Goal: Task Accomplishment & Management: Manage account settings

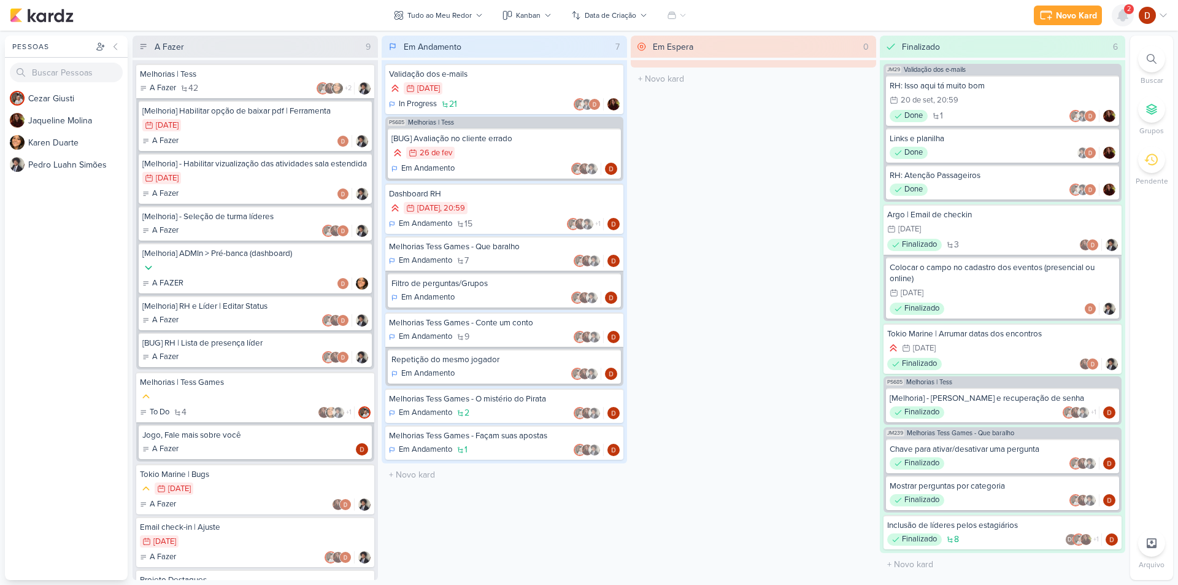
click at [1124, 18] on icon at bounding box center [1123, 15] width 10 height 11
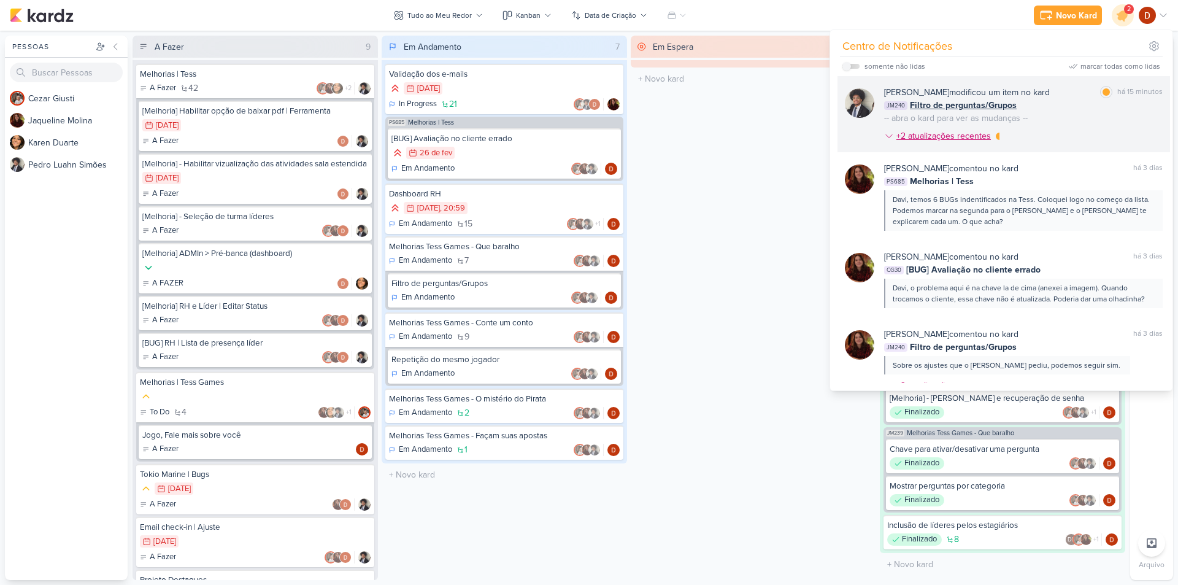
click at [972, 138] on div "+2 atualizações recentes" at bounding box center [944, 135] width 97 height 13
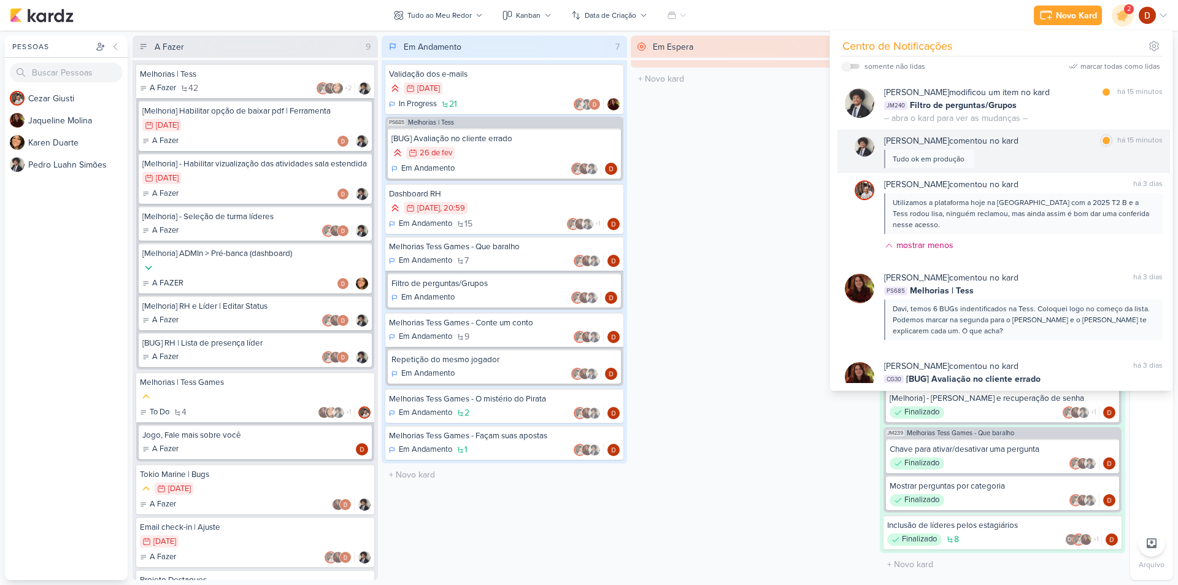
click at [977, 164] on div "[PERSON_NAME] comentou no kard marcar como lida há 15 minutos Tudo ok em produç…" at bounding box center [1023, 151] width 279 height 34
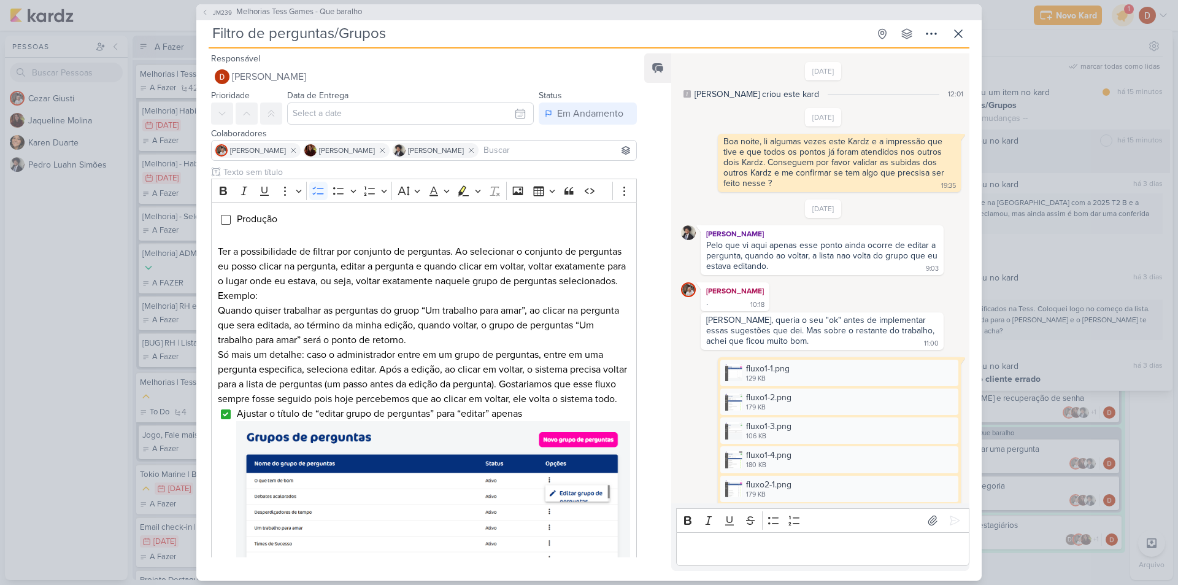
scroll to position [1196, 0]
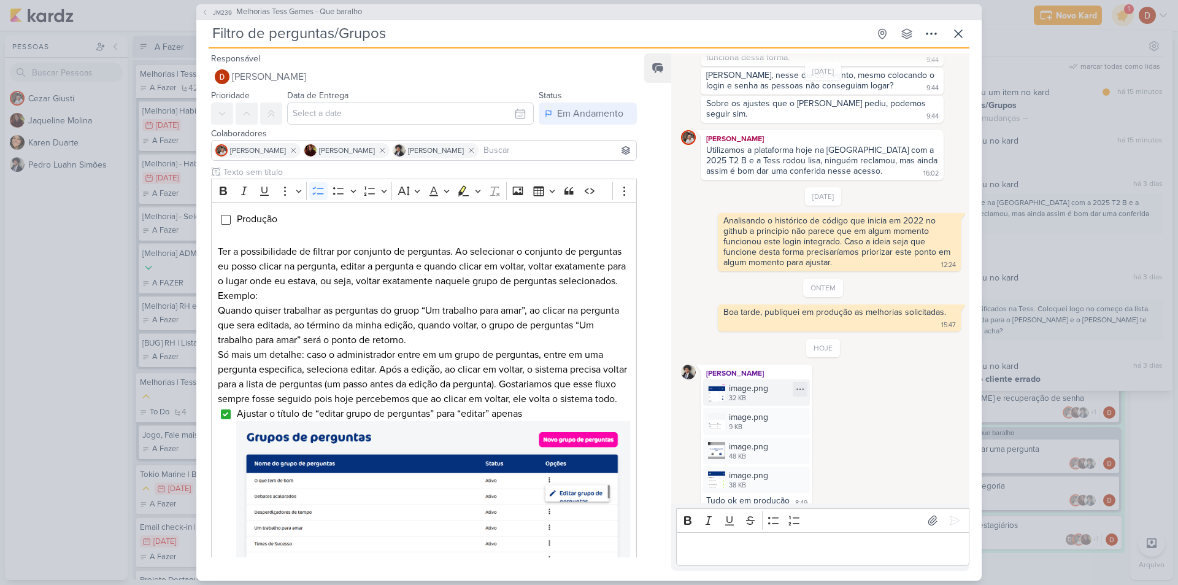
click at [736, 393] on div "32 KB" at bounding box center [748, 398] width 39 height 10
click at [726, 413] on div "image.png 9 KB" at bounding box center [756, 421] width 107 height 26
click at [733, 440] on div "image.png" at bounding box center [748, 446] width 39 height 13
click at [738, 469] on div "image.png" at bounding box center [748, 475] width 39 height 13
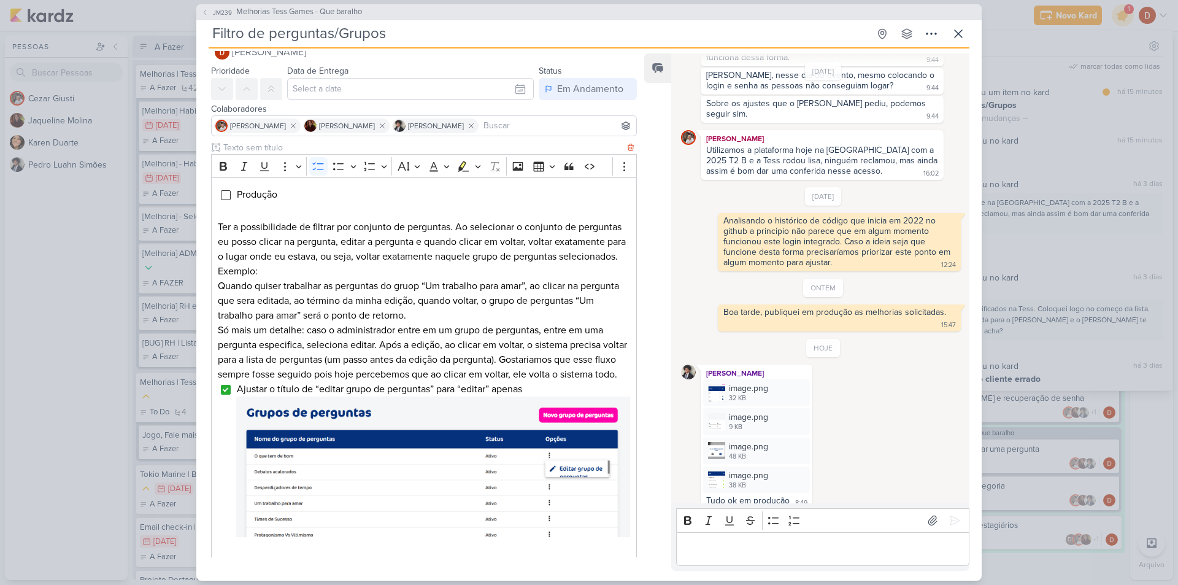
scroll to position [0, 0]
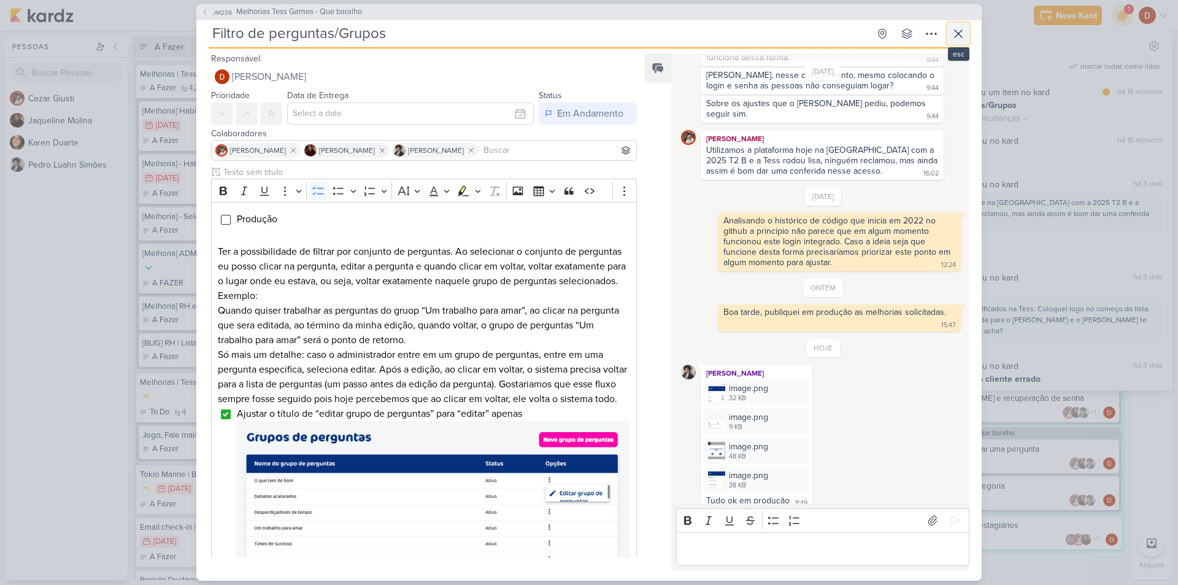
click at [966, 39] on button at bounding box center [958, 34] width 22 height 22
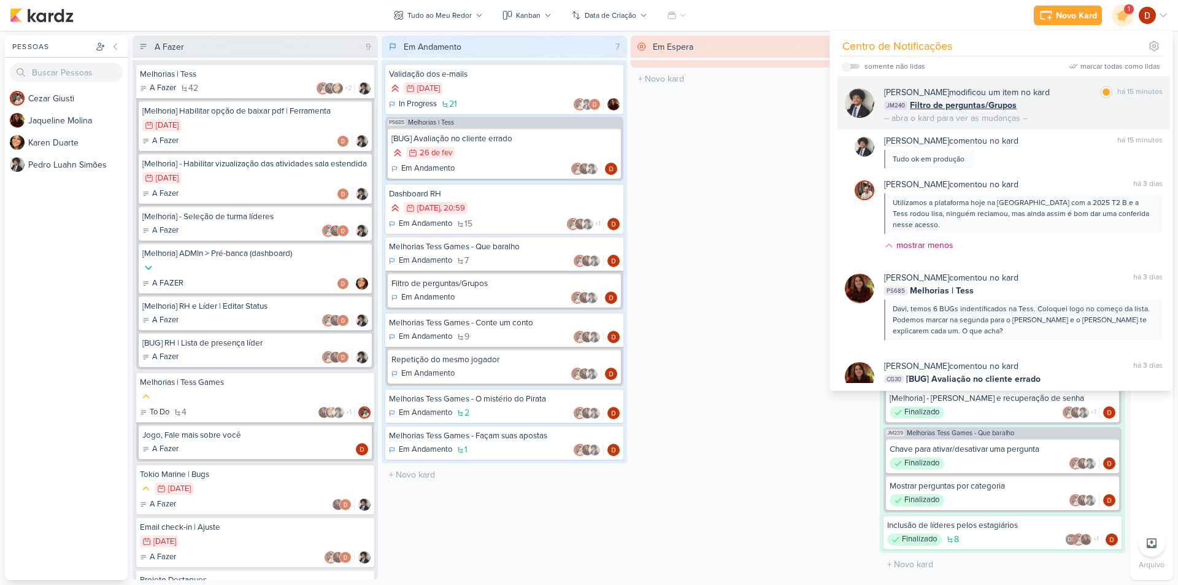
click at [1045, 121] on div "[PERSON_NAME] modificou um item no kard marcar como lida há 15 minutos JM240 Fi…" at bounding box center [1023, 105] width 279 height 39
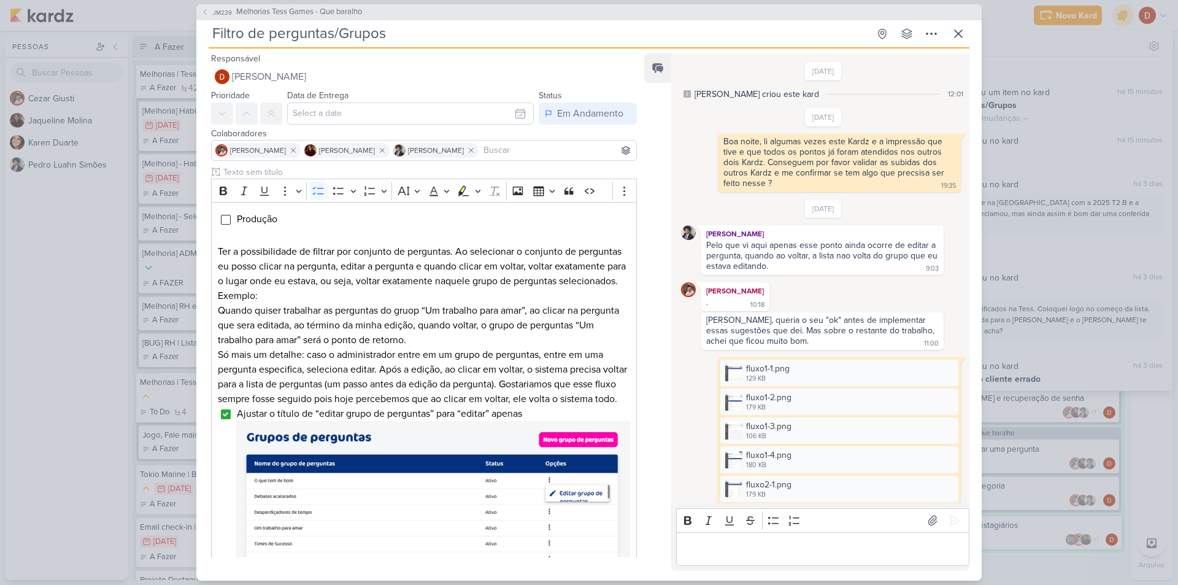
scroll to position [1196, 0]
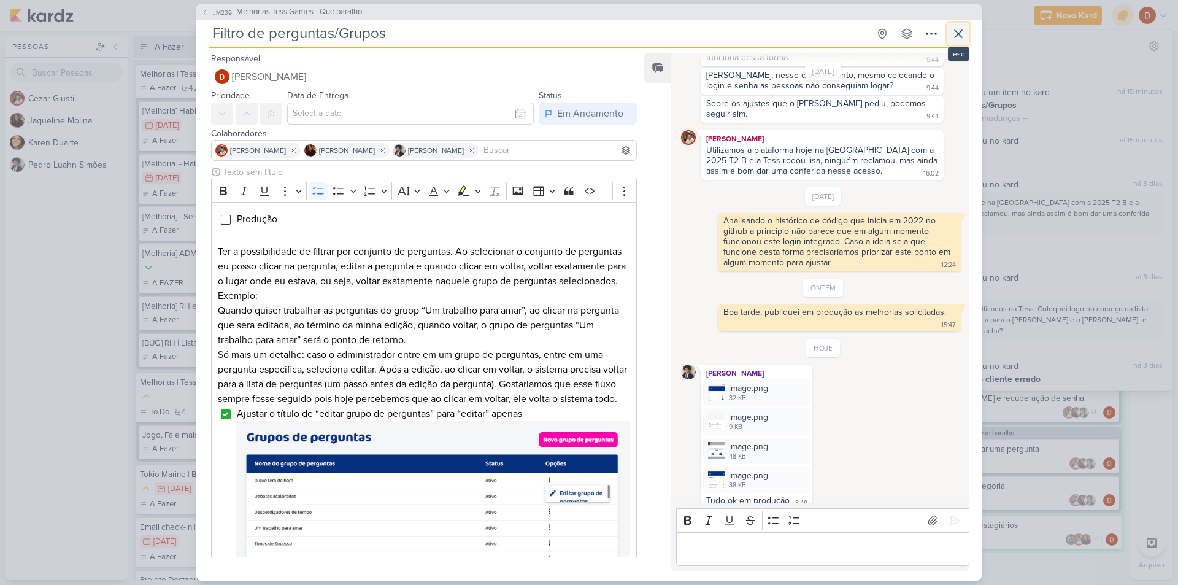
click at [961, 37] on icon at bounding box center [958, 33] width 15 height 15
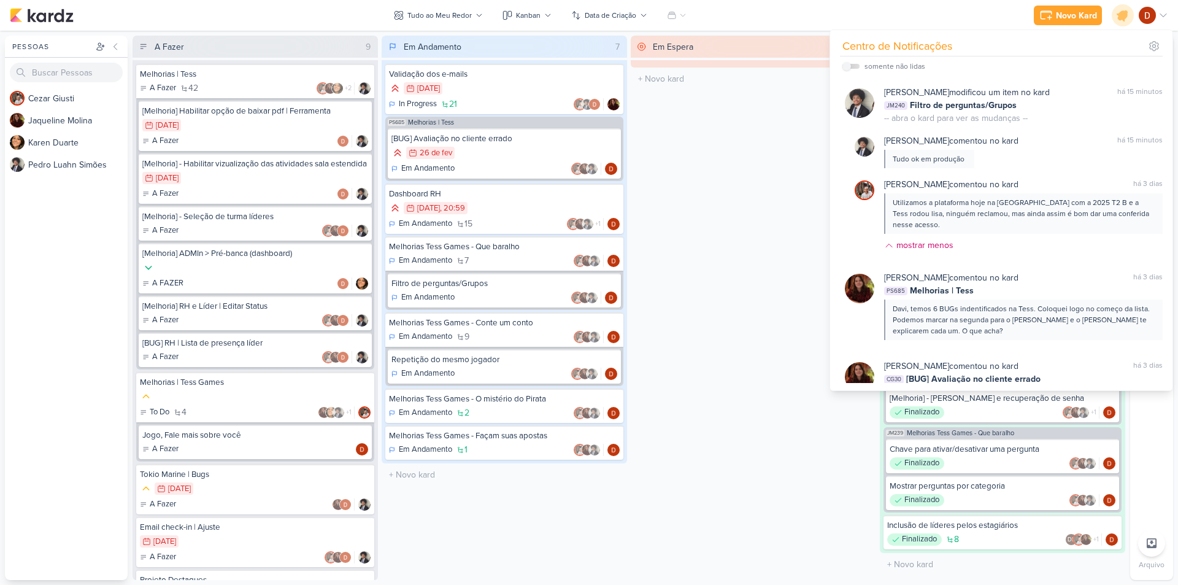
click at [662, 209] on div "Em Espera 0 O título do kard deve ter menos que 100 caracteres" at bounding box center [753, 308] width 245 height 544
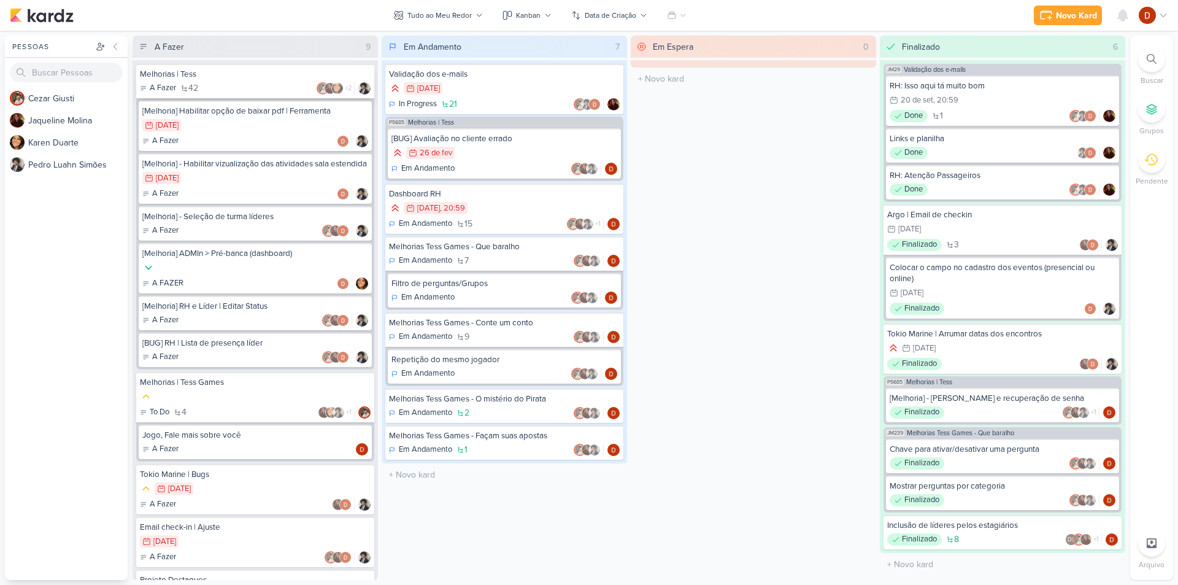
click at [213, 70] on div "Melhorias | Tess" at bounding box center [255, 74] width 231 height 11
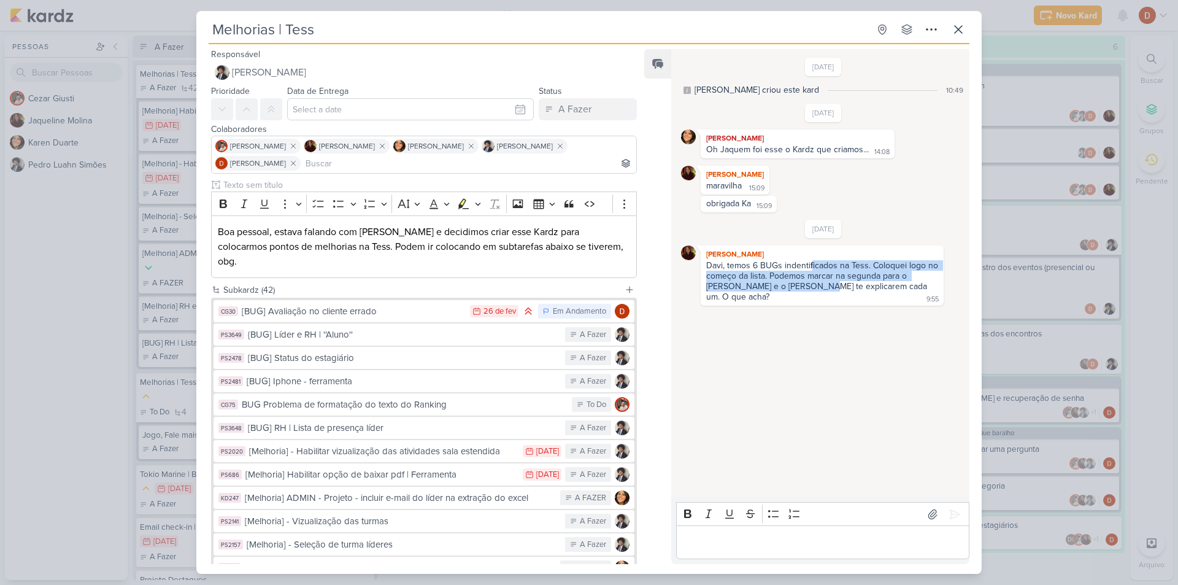
drag, startPoint x: 812, startPoint y: 270, endPoint x: 811, endPoint y: 287, distance: 16.6
click at [811, 287] on div "Davi, temos 6 BUGs indentificados na Tess. Coloquei logo no começo da lista. Po…" at bounding box center [823, 281] width 234 height 42
click at [799, 279] on div "Davi, temos 6 BUGs indentificados na Tess. Coloquei logo no começo da lista. Po…" at bounding box center [823, 281] width 234 height 42
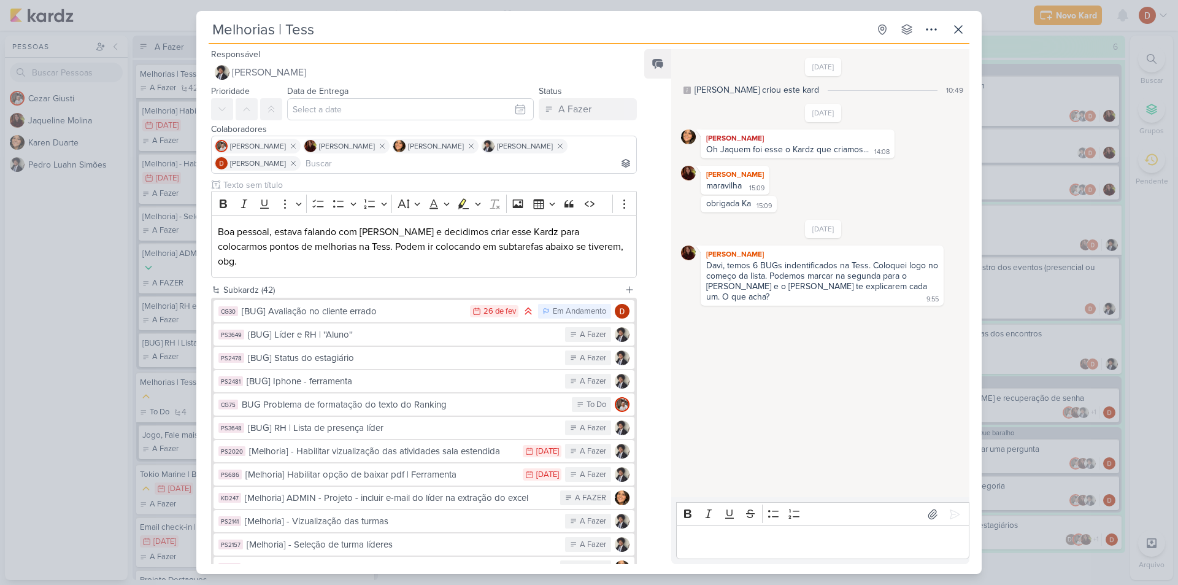
click at [783, 531] on div "Editor editing area: main" at bounding box center [822, 542] width 293 height 34
click at [923, 545] on p "Bom dia, acabei vendo só agora mas pode ser sim." at bounding box center [822, 542] width 280 height 15
click at [945, 517] on button at bounding box center [955, 514] width 20 height 20
drag, startPoint x: 802, startPoint y: 339, endPoint x: 833, endPoint y: 334, distance: 31.7
click at [833, 341] on div "Bom dia, acabei vendo só agora mas pode ser sim." at bounding box center [840, 346] width 193 height 10
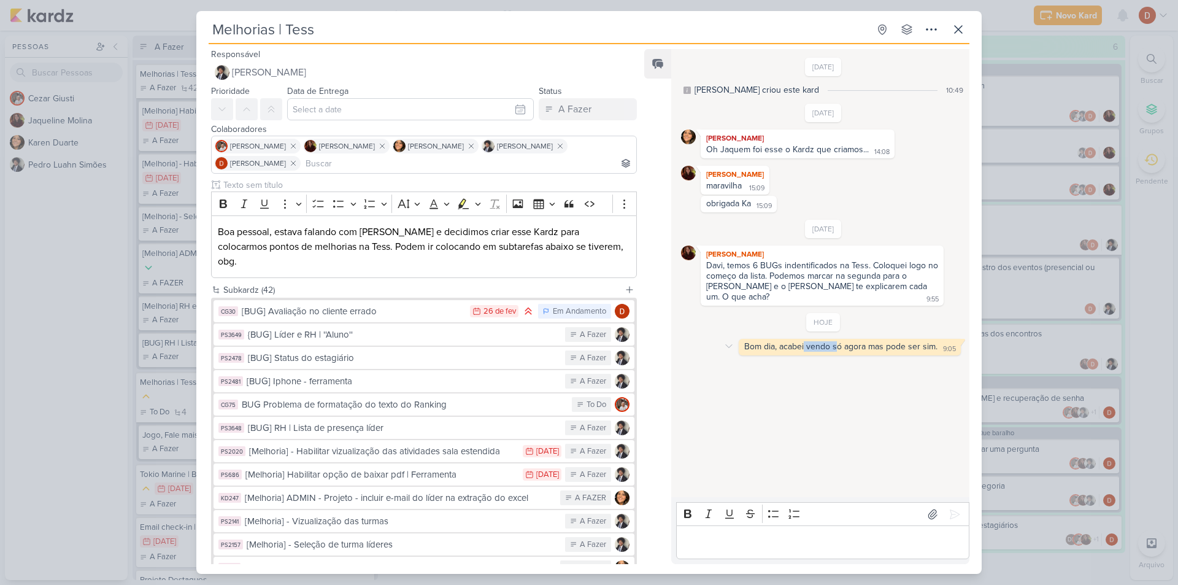
click at [833, 341] on div "Bom dia, acabei vendo só agora mas pode ser sim." at bounding box center [840, 346] width 193 height 10
click at [846, 341] on div "Bom dia, acabei vendo só agora mas pode ser sim." at bounding box center [840, 346] width 193 height 10
drag, startPoint x: 807, startPoint y: 266, endPoint x: 820, endPoint y: 282, distance: 20.5
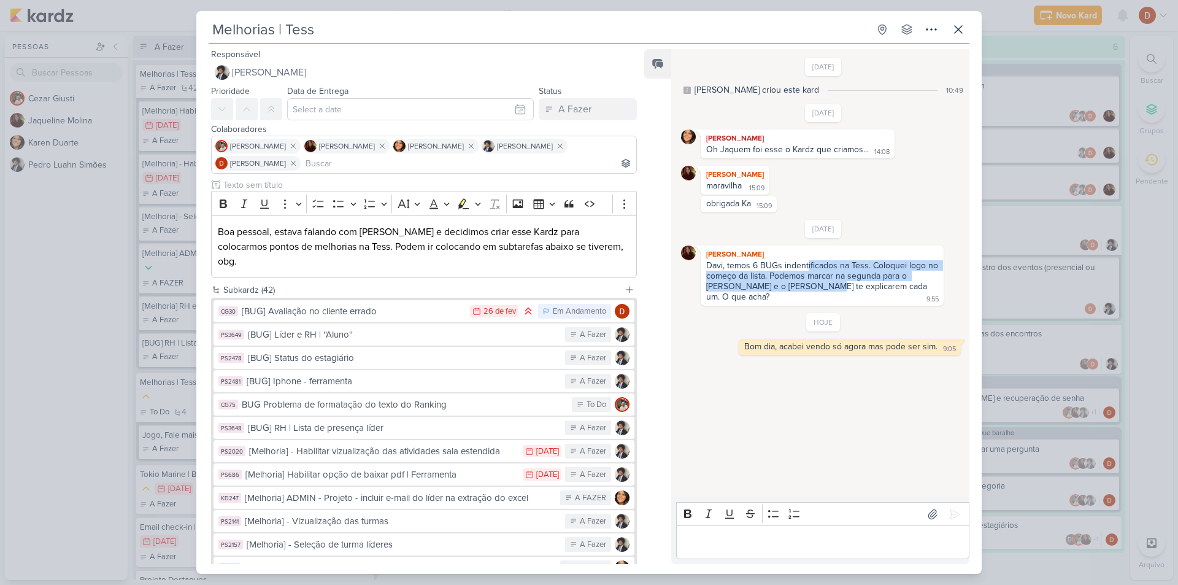
click at [820, 282] on div "Davi, temos 6 BUGs indentificados na Tess. Coloquei logo no começo da lista. Po…" at bounding box center [823, 281] width 234 height 42
drag, startPoint x: 823, startPoint y: 286, endPoint x: 816, endPoint y: 271, distance: 16.8
click at [816, 271] on div "Davi, temos 6 BUGs indentificados na Tess. Coloquei logo no começo da lista. Po…" at bounding box center [823, 281] width 234 height 42
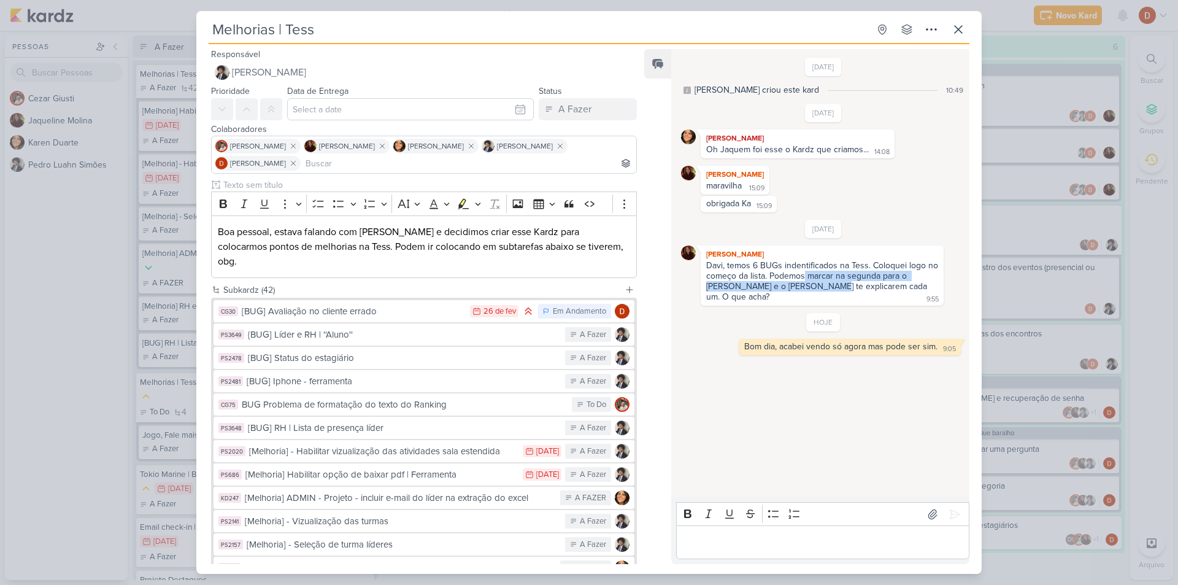
drag, startPoint x: 818, startPoint y: 258, endPoint x: 829, endPoint y: 278, distance: 22.5
click at [829, 278] on div "[PERSON_NAME] Davi, temos 6 BUGs indentificados na Tess. Coloquei logo no começ…" at bounding box center [822, 275] width 243 height 60
drag, startPoint x: 830, startPoint y: 287, endPoint x: 826, endPoint y: 263, distance: 24.8
click at [826, 263] on div "Davi, temos 6 BUGs indentificados na Tess. Coloquei logo no começo da lista. Po…" at bounding box center [823, 281] width 234 height 42
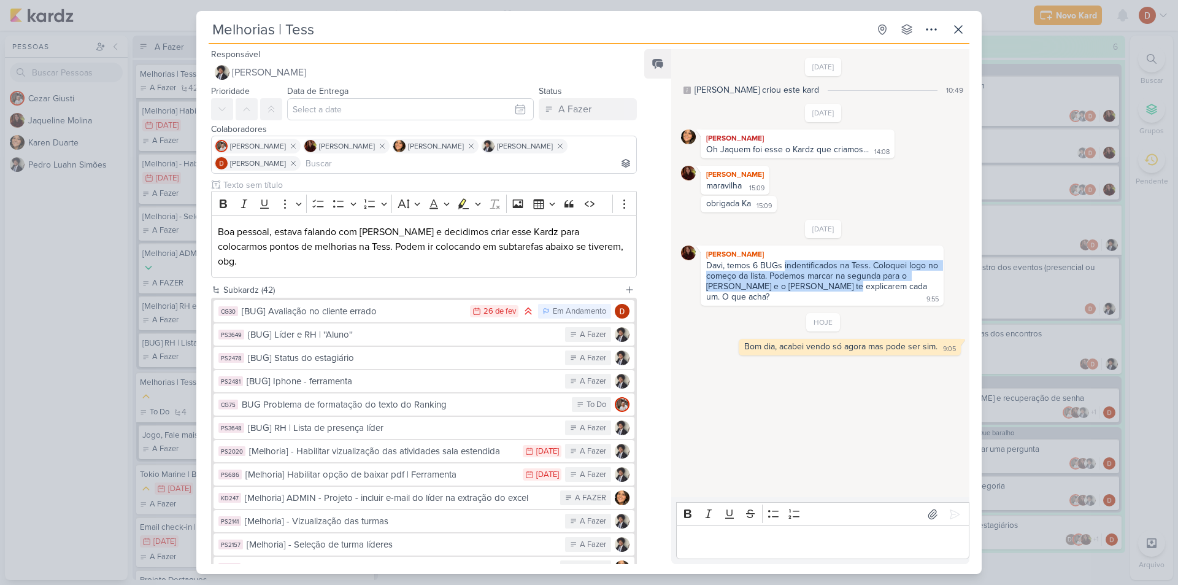
drag, startPoint x: 826, startPoint y: 263, endPoint x: 837, endPoint y: 284, distance: 24.1
click at [837, 284] on div "Davi, temos 6 BUGs indentificados na Tess. Coloquei logo no começo da lista. Po…" at bounding box center [823, 281] width 234 height 42
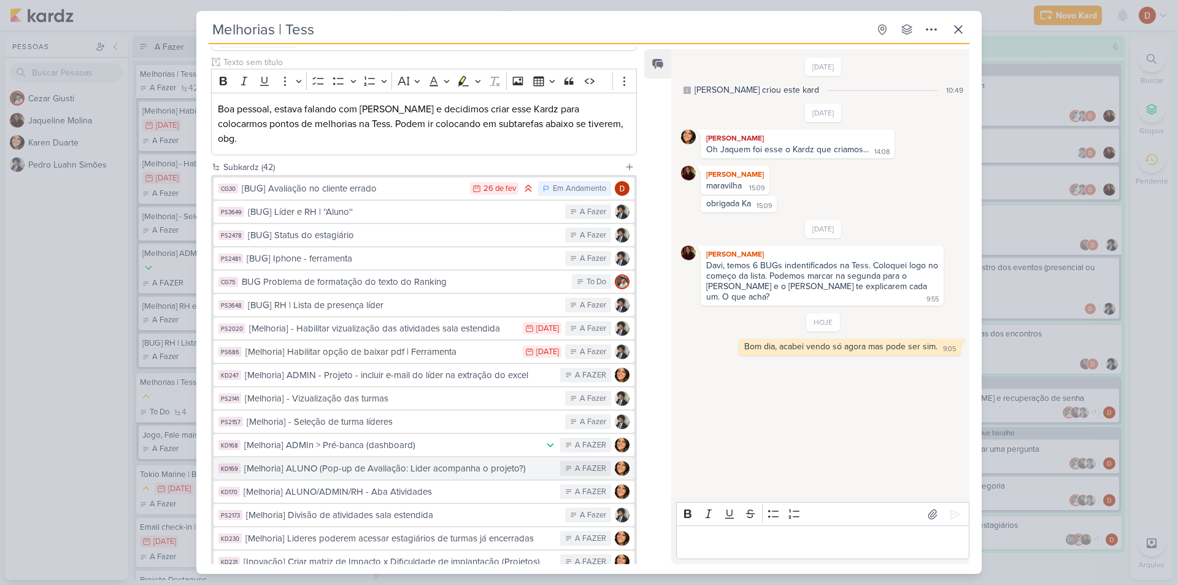
scroll to position [61, 0]
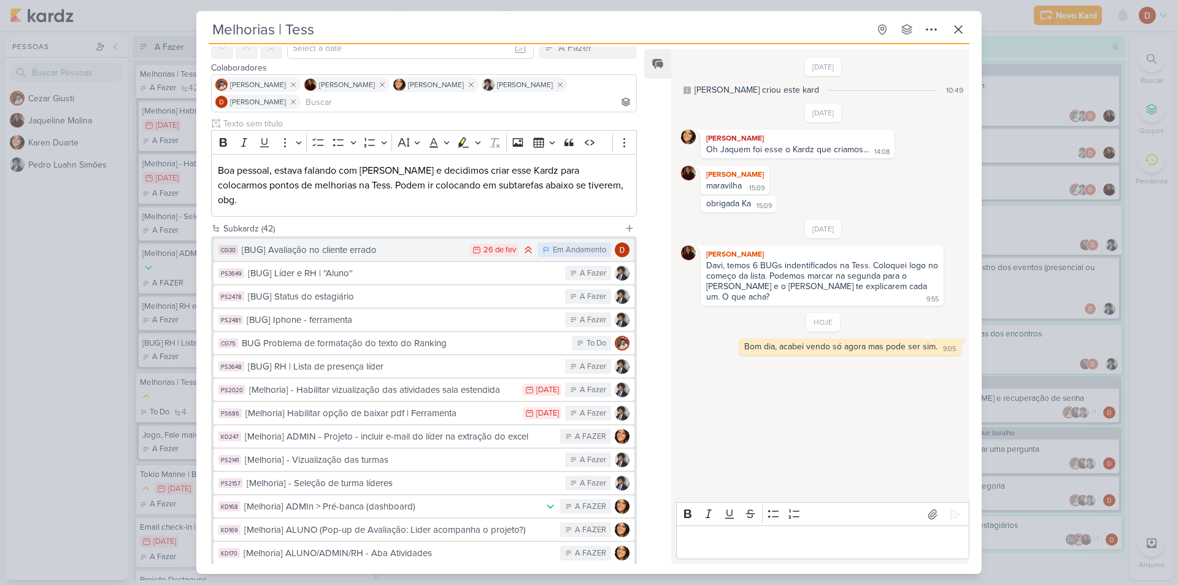
click at [362, 243] on div "[BUG] Avaliação no cliente errado" at bounding box center [353, 250] width 222 height 14
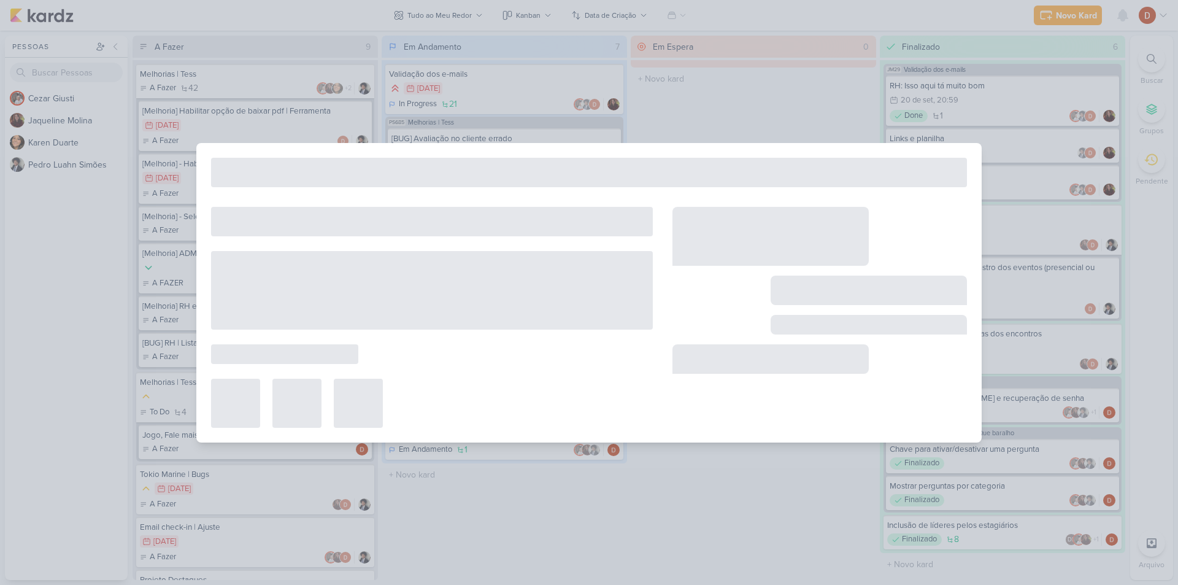
type input "[BUG] Avaliação no cliente errado"
type input "[DATE] 23:59"
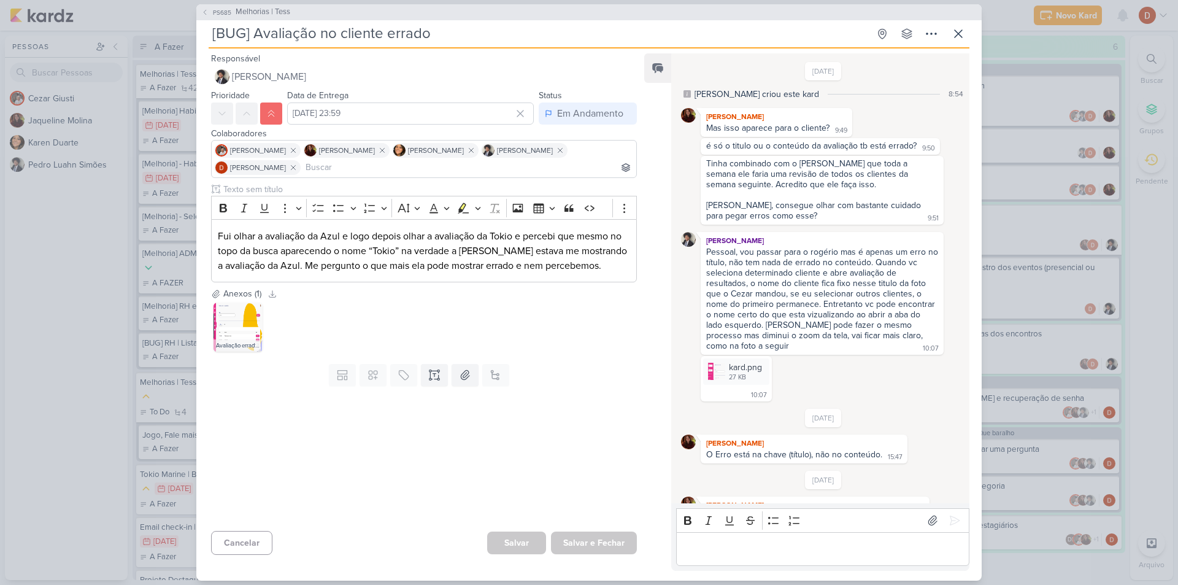
scroll to position [223, 0]
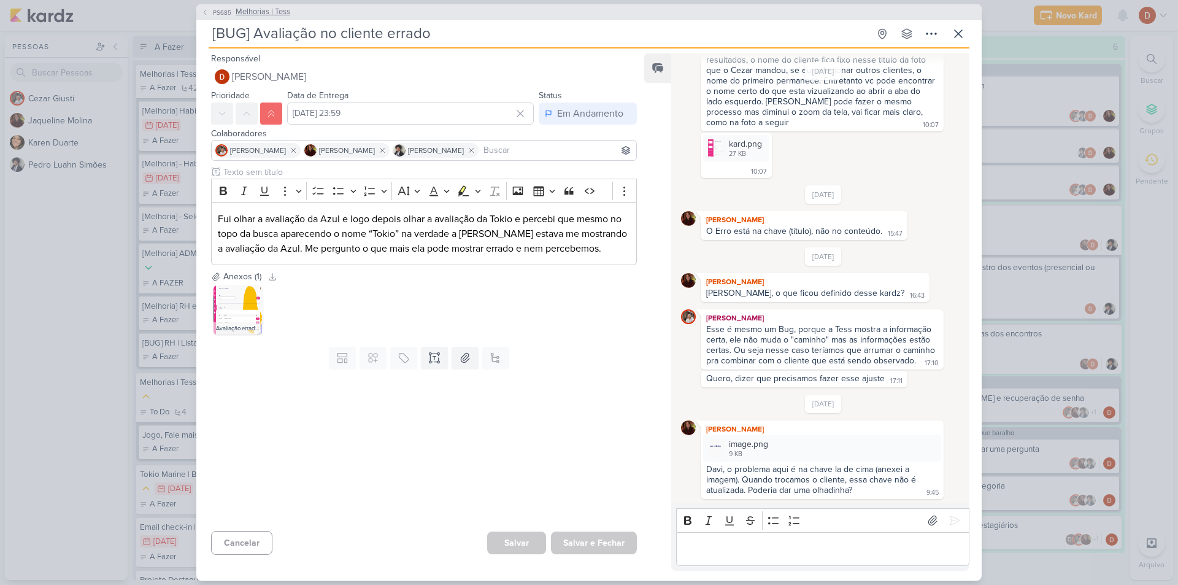
click at [223, 15] on span "PS685" at bounding box center [222, 12] width 22 height 9
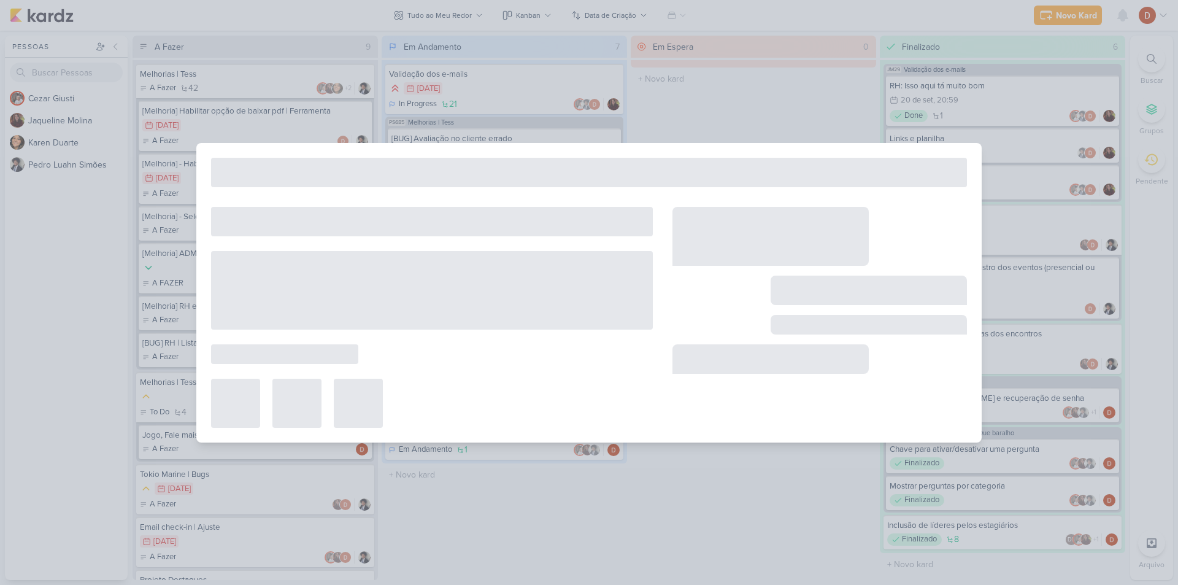
type input "Melhorias | Tess"
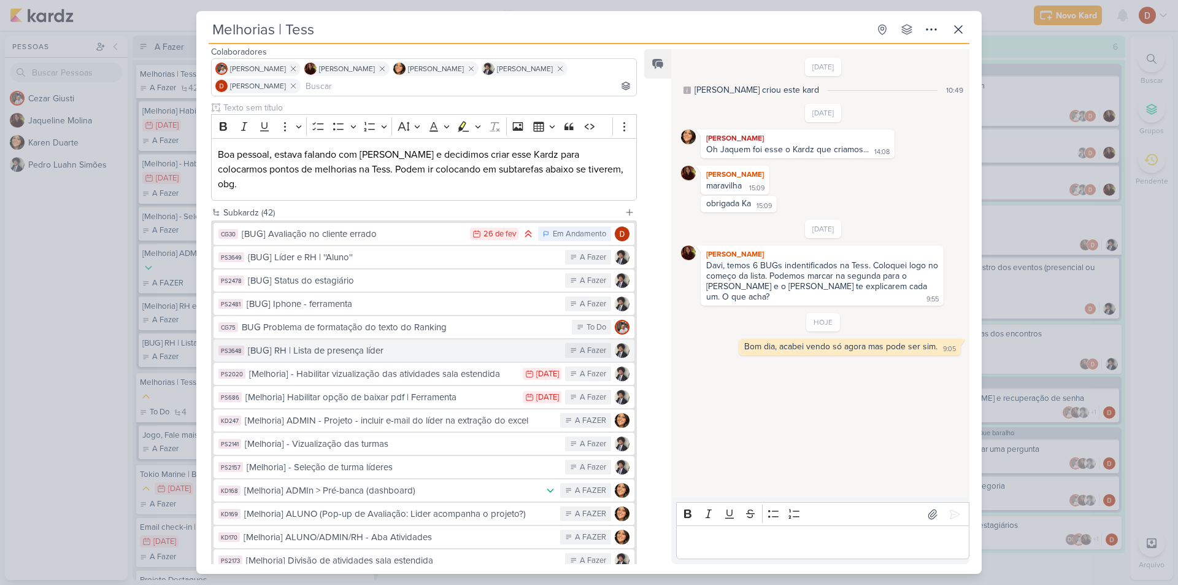
scroll to position [123, 0]
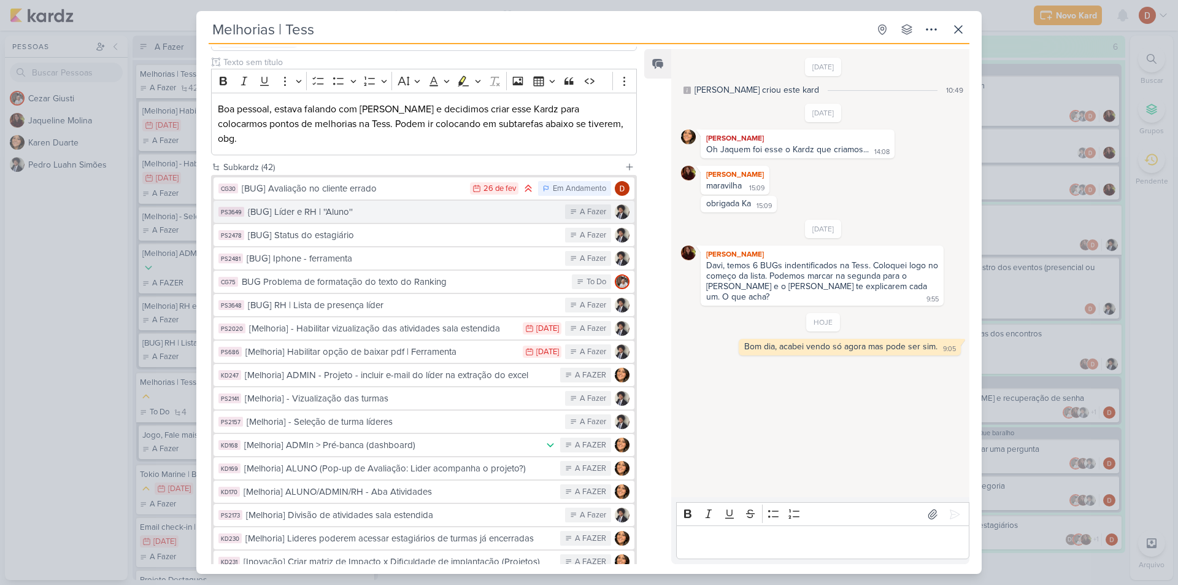
click at [350, 205] on div "{BUG] Líder e RH | ''Aluno''" at bounding box center [403, 212] width 311 height 14
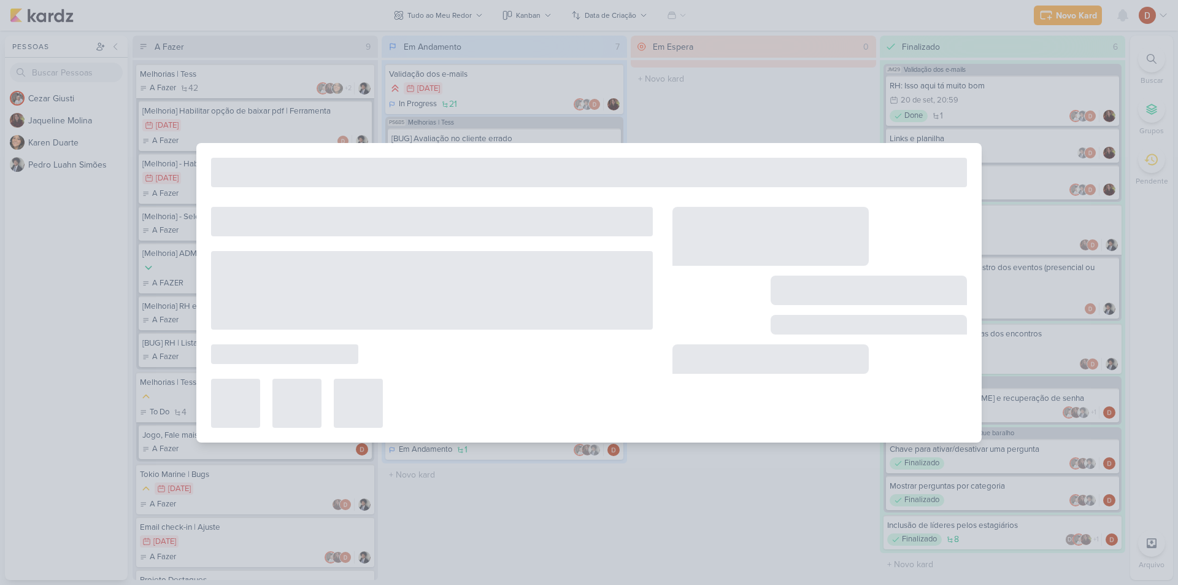
type input "{BUG] Líder e RH | ''Aluno''"
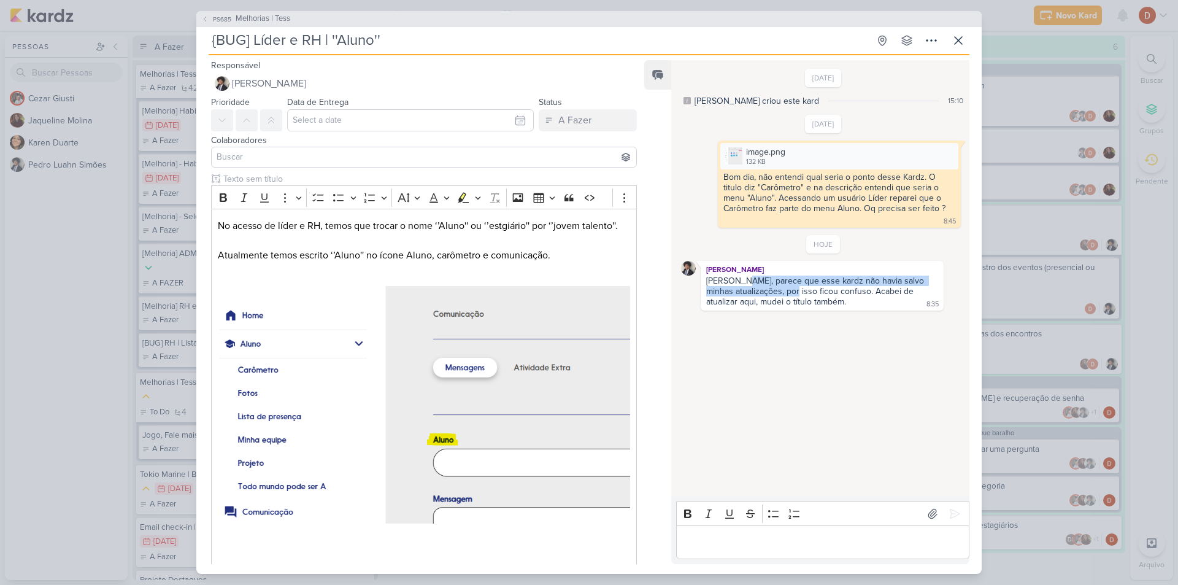
drag, startPoint x: 742, startPoint y: 282, endPoint x: 779, endPoint y: 291, distance: 37.4
click at [779, 291] on div "[PERSON_NAME], parece que esse kardz não havia salvo minhas atualizações, por i…" at bounding box center [816, 290] width 220 height 31
click at [779, 308] on div "[PERSON_NAME] [PERSON_NAME], parece que esse kardz não havia salvo minhas atual…" at bounding box center [822, 286] width 243 height 50
drag, startPoint x: 782, startPoint y: 300, endPoint x: 784, endPoint y: 285, distance: 14.9
click at [784, 285] on div "[PERSON_NAME], parece que esse kardz não havia salvo minhas atualizações, por i…" at bounding box center [816, 290] width 220 height 31
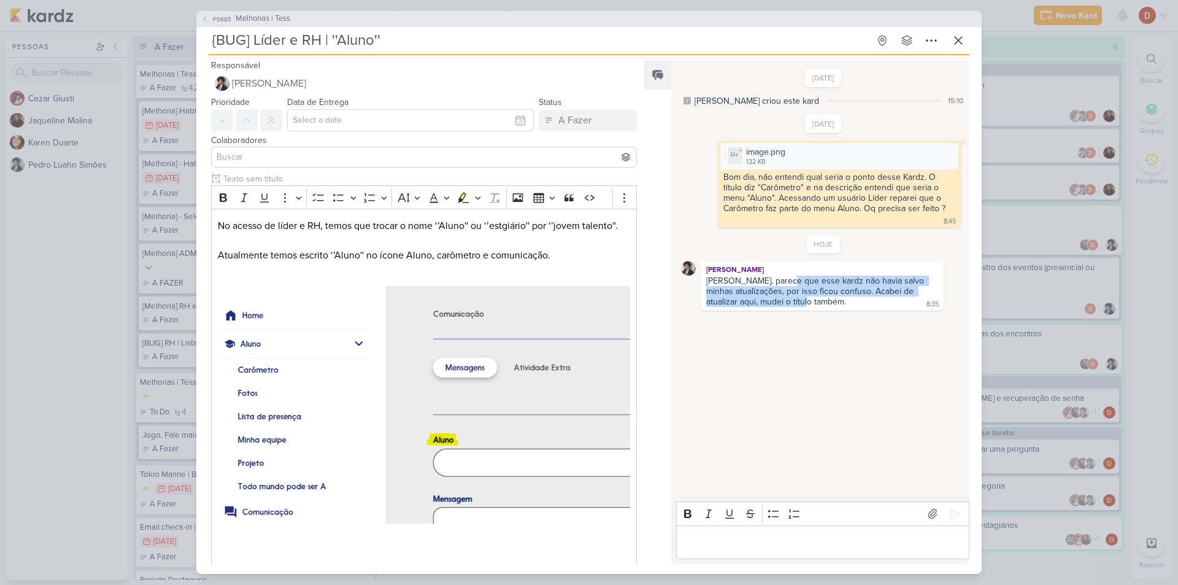
click at [784, 285] on div "[PERSON_NAME], parece que esse kardz não havia salvo minhas atualizações, por i…" at bounding box center [816, 290] width 220 height 31
drag, startPoint x: 786, startPoint y: 302, endPoint x: 790, endPoint y: 291, distance: 11.6
click at [790, 291] on div "[PERSON_NAME], parece que esse kardz não havia salvo minhas atualizações, por i…" at bounding box center [816, 290] width 220 height 31
drag, startPoint x: 793, startPoint y: 300, endPoint x: 791, endPoint y: 284, distance: 16.1
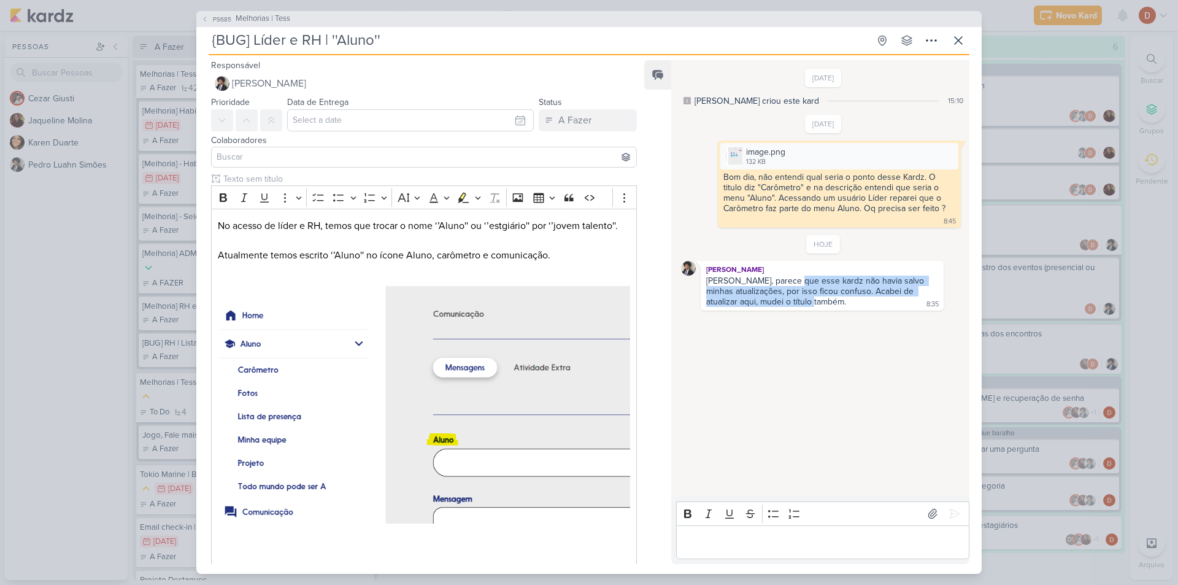
click at [791, 284] on div "[PERSON_NAME], parece que esse kardz não havia salvo minhas atualizações, por i…" at bounding box center [816, 290] width 220 height 31
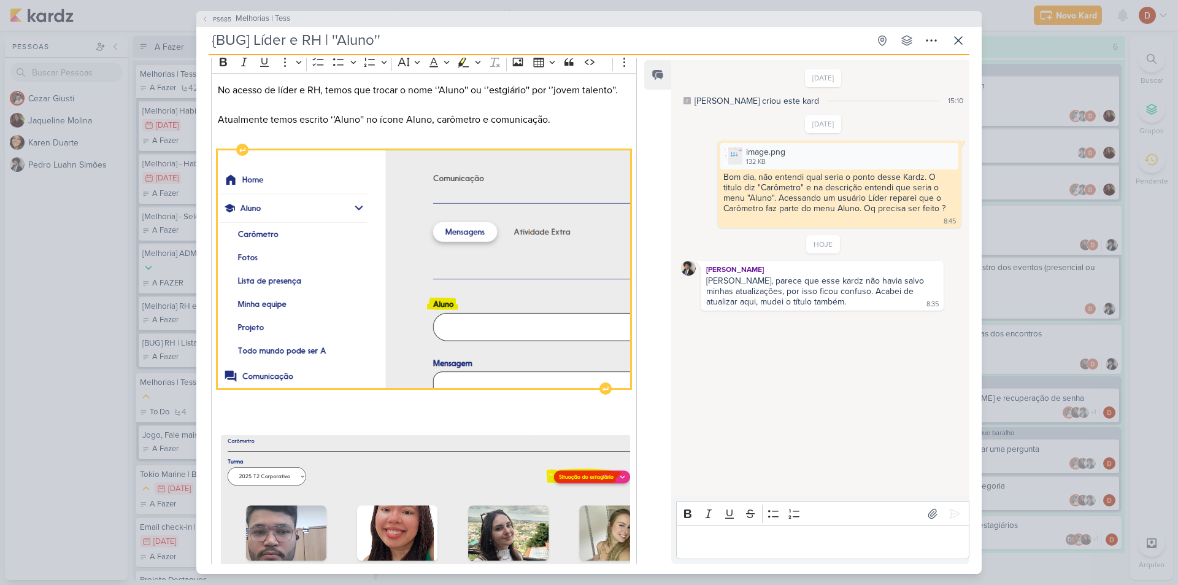
scroll to position [0, 0]
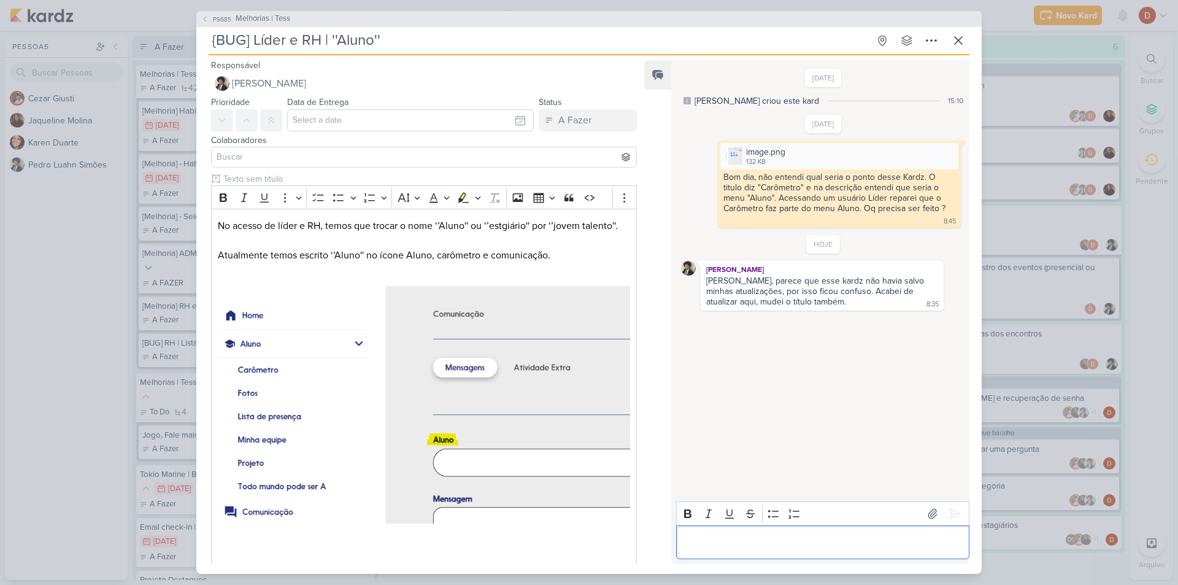
click at [827, 549] on p "Editor editing area: main" at bounding box center [822, 541] width 280 height 15
click at [257, 155] on input at bounding box center [424, 157] width 420 height 15
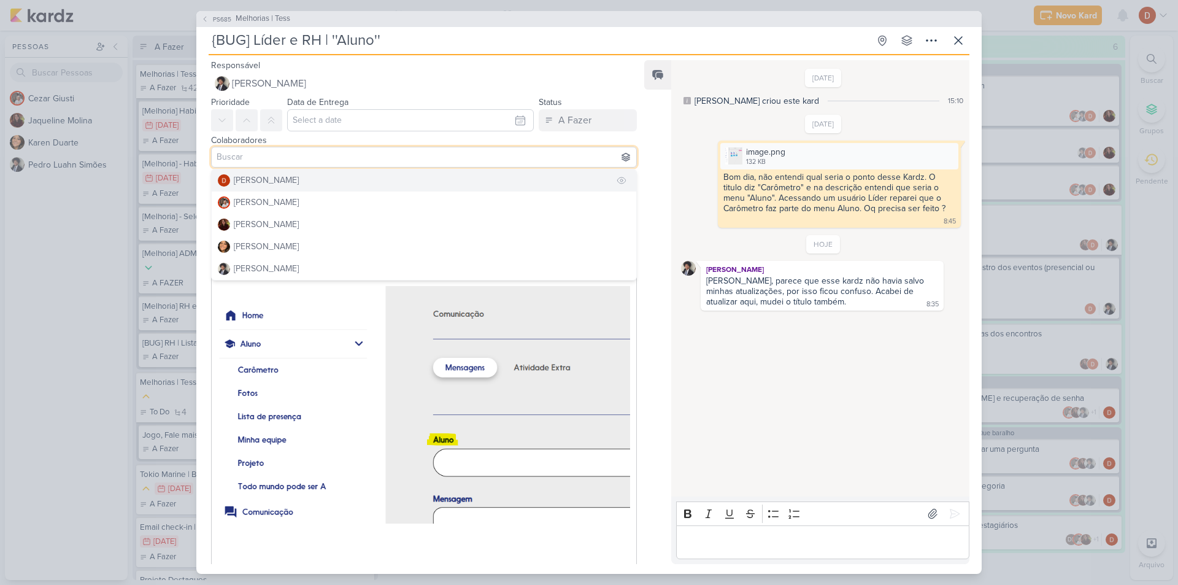
click at [283, 175] on div "[PERSON_NAME]" at bounding box center [266, 180] width 65 height 13
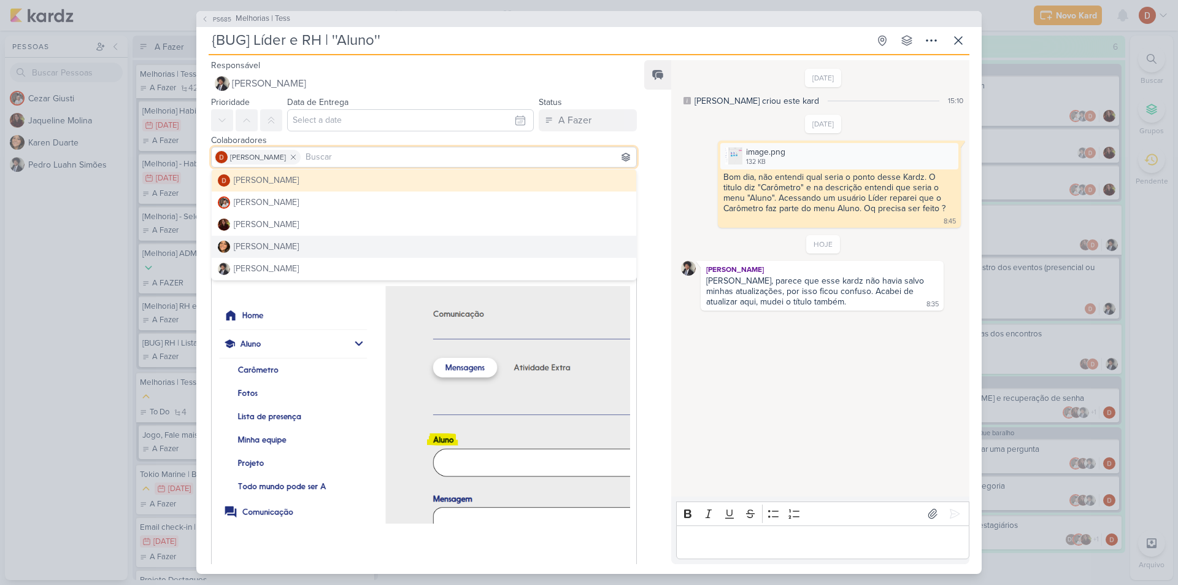
click at [749, 388] on div "[DATE] [PERSON_NAME] criou este kard 15:10 [DATE]" at bounding box center [819, 279] width 297 height 436
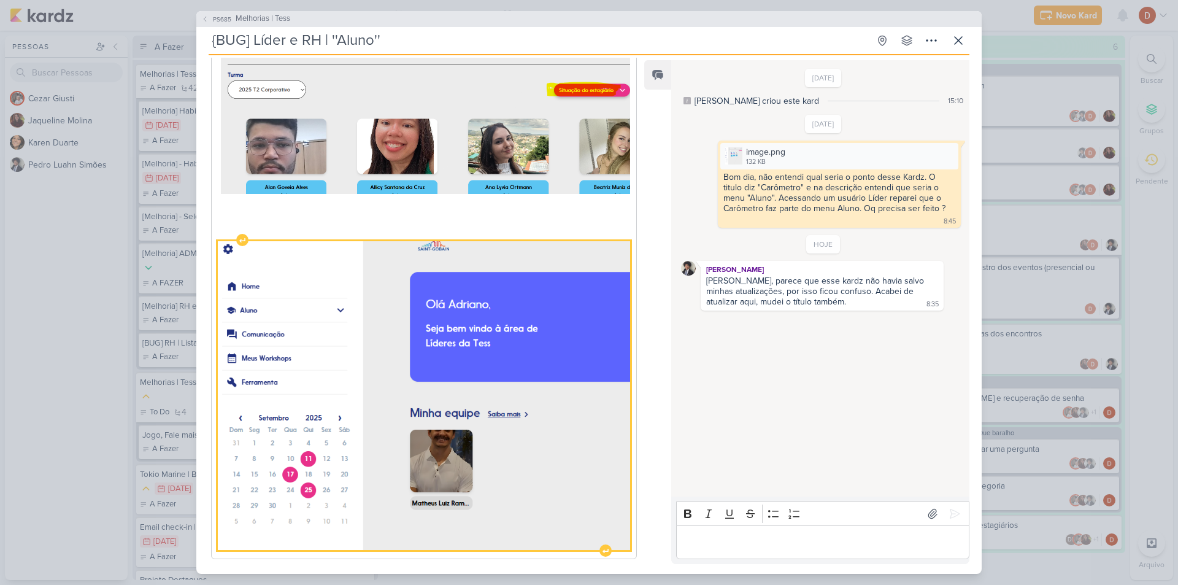
scroll to position [577, 0]
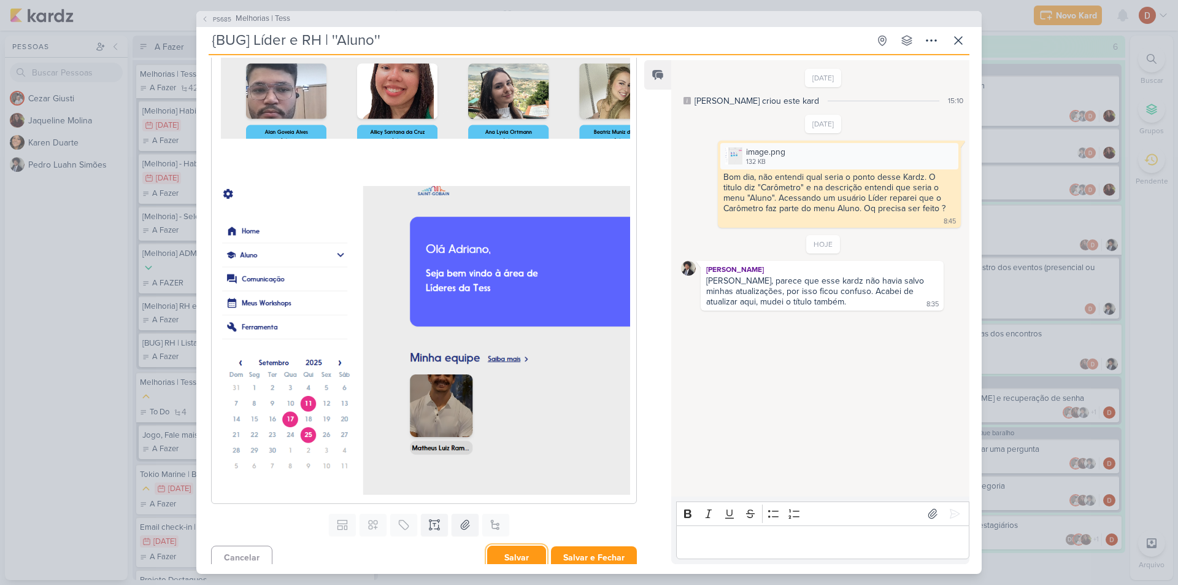
click at [528, 560] on button "Salvar" at bounding box center [516, 557] width 59 height 24
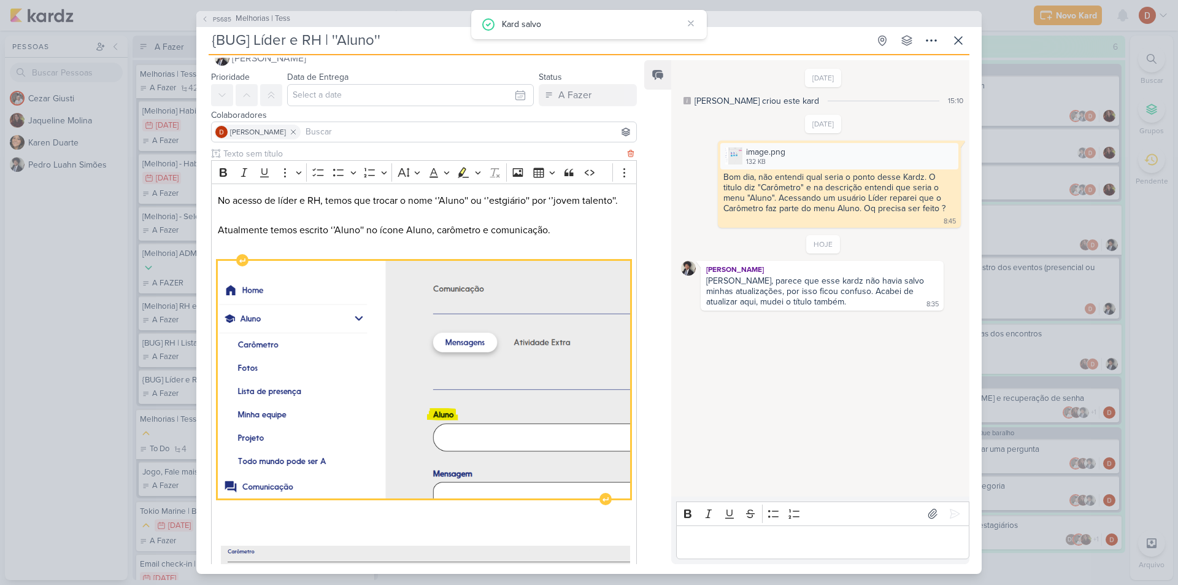
scroll to position [0, 0]
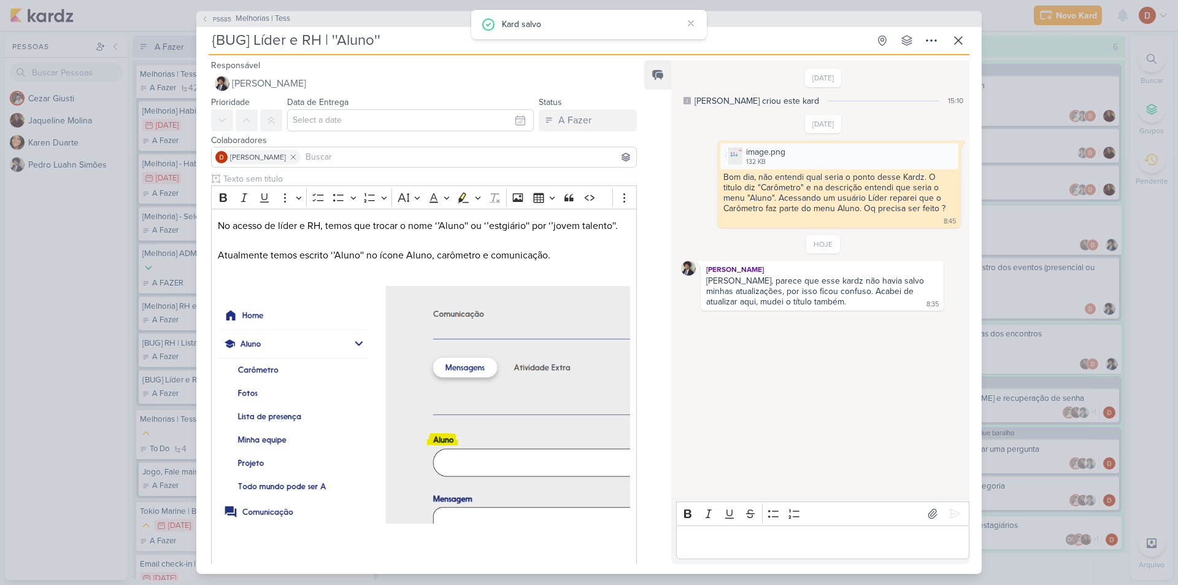
click at [739, 541] on p "Editor editing area: main" at bounding box center [822, 541] width 280 height 15
click at [953, 510] on icon at bounding box center [955, 513] width 12 height 12
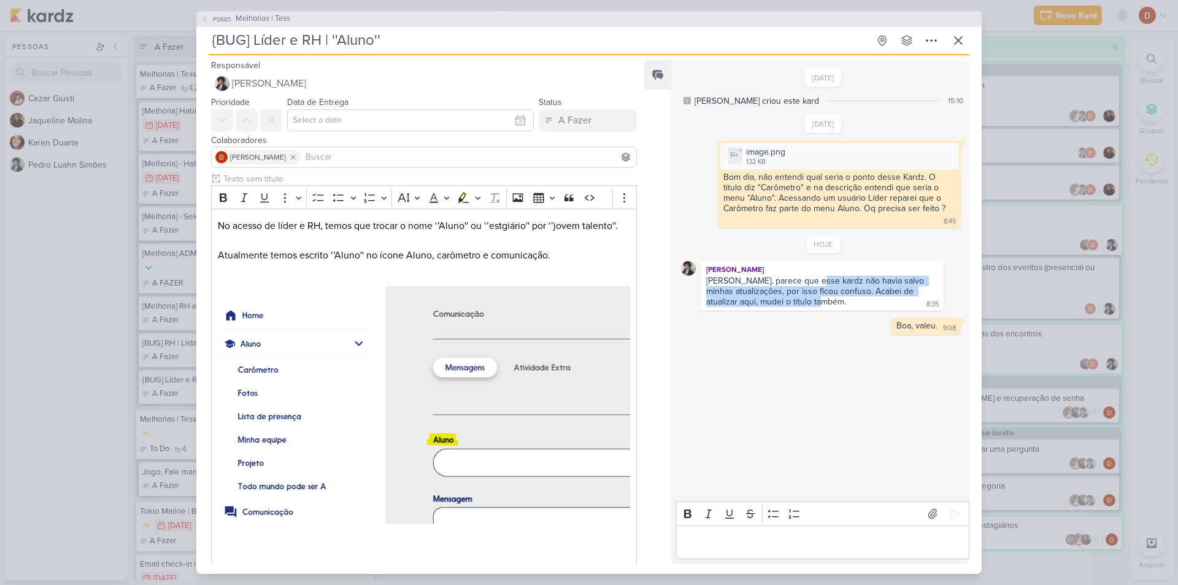
drag, startPoint x: 804, startPoint y: 299, endPoint x: 810, endPoint y: 280, distance: 19.6
click at [810, 280] on div "[PERSON_NAME], parece que esse kardz não havia salvo minhas atualizações, por i…" at bounding box center [816, 290] width 220 height 31
click at [206, 16] on icon at bounding box center [204, 18] width 7 height 7
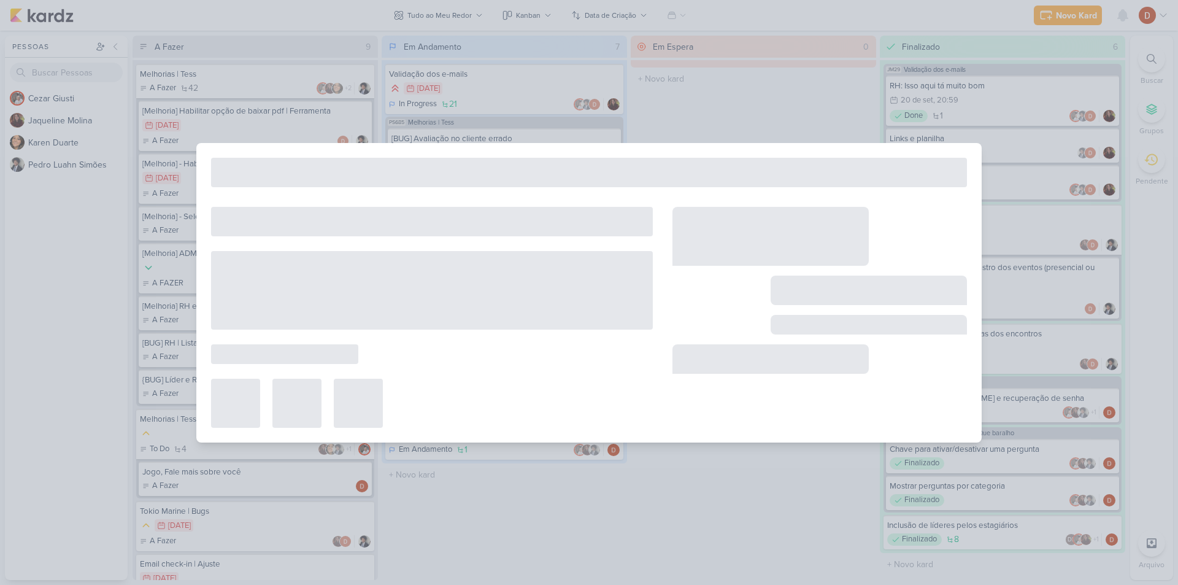
type input "Melhorias | Tess"
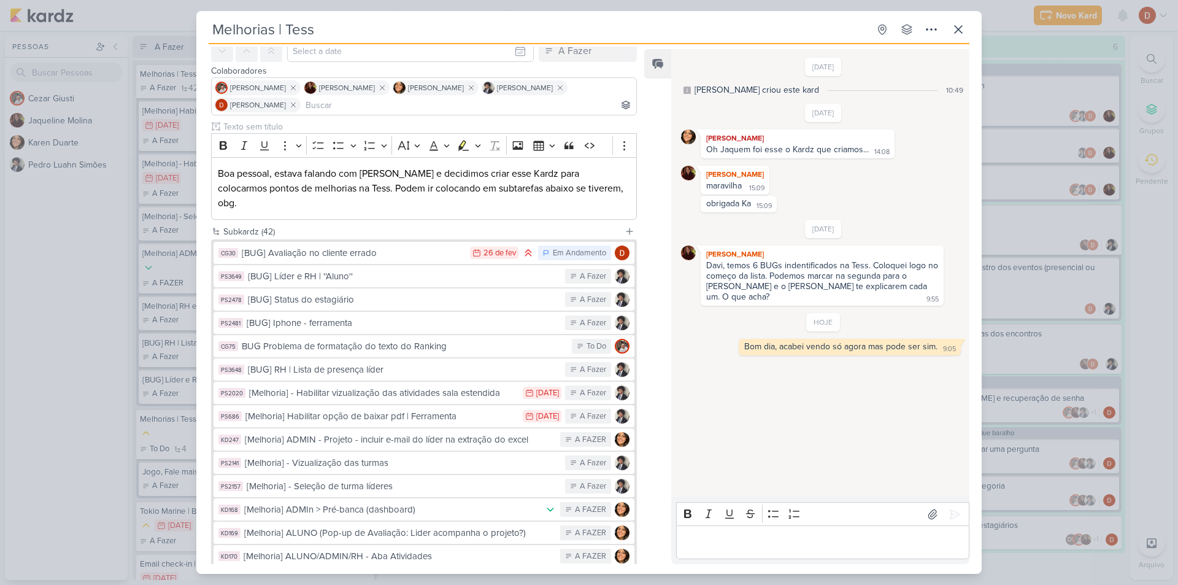
scroll to position [34, 0]
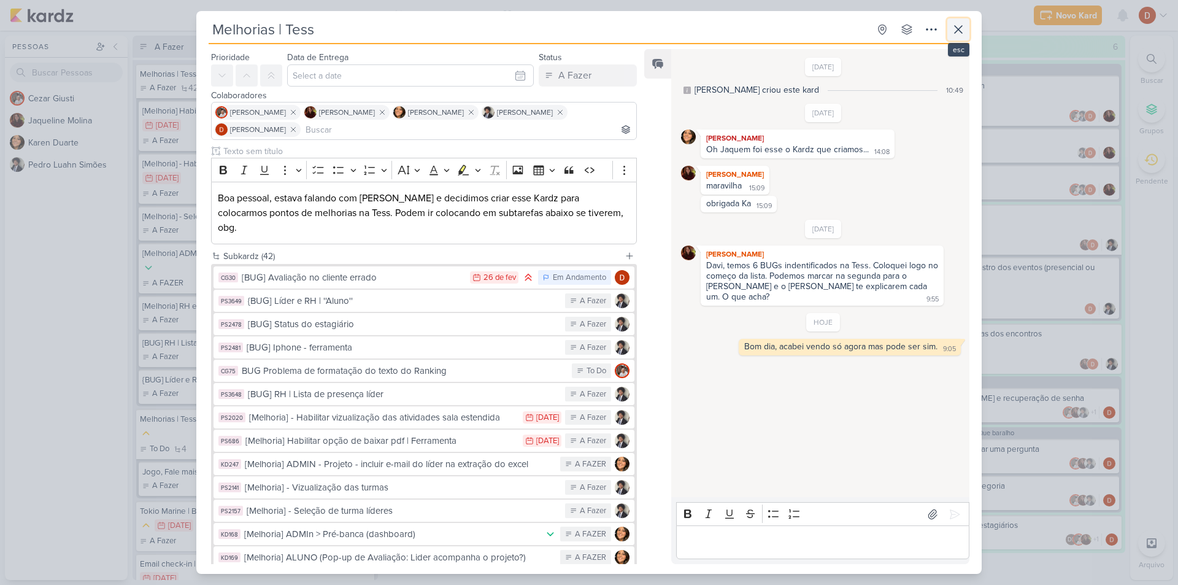
click at [966, 21] on button at bounding box center [958, 29] width 22 height 22
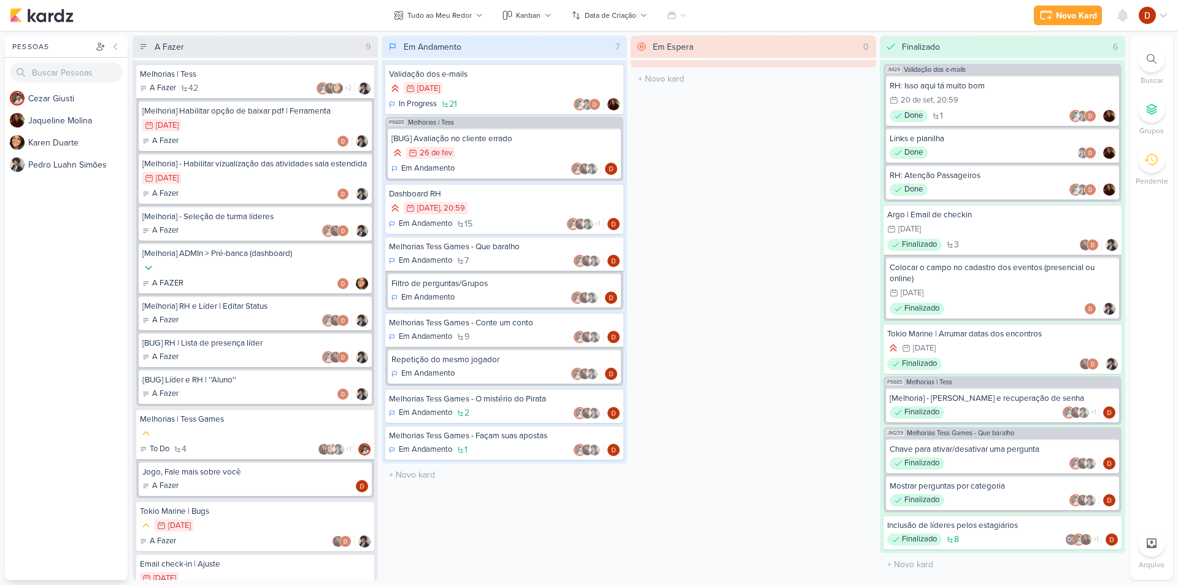
click at [667, 268] on div "Em Espera 0 O título do kard deve ter menos que 100 caracteres" at bounding box center [753, 308] width 245 height 544
click at [1117, 9] on icon at bounding box center [1122, 15] width 15 height 15
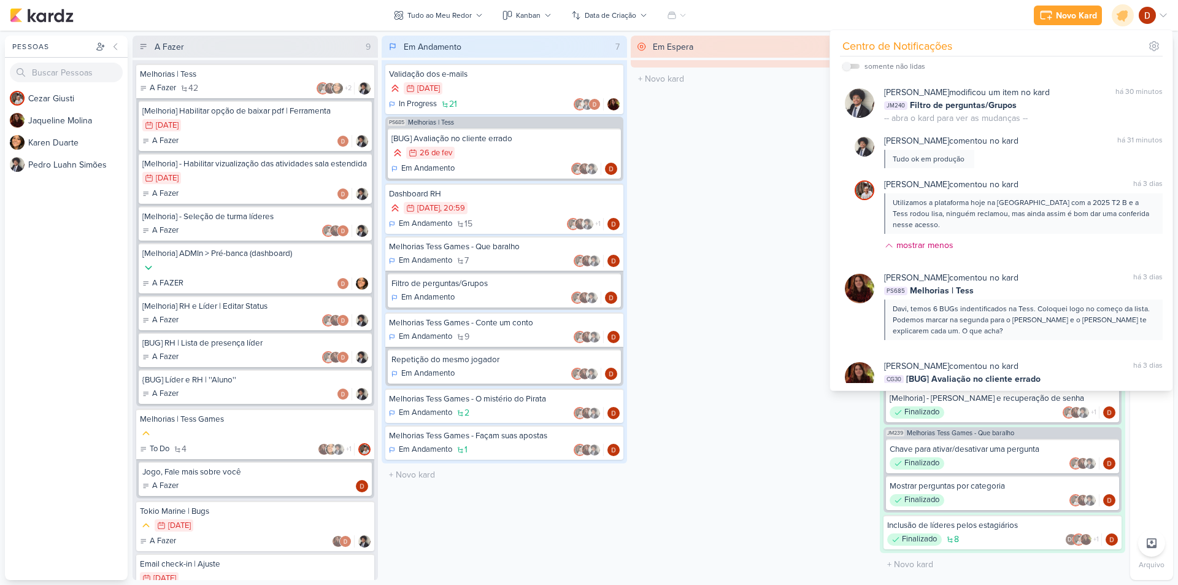
click at [679, 201] on div "Em Espera 0 O título do kard deve ter menos que 100 caracteres" at bounding box center [753, 308] width 245 height 544
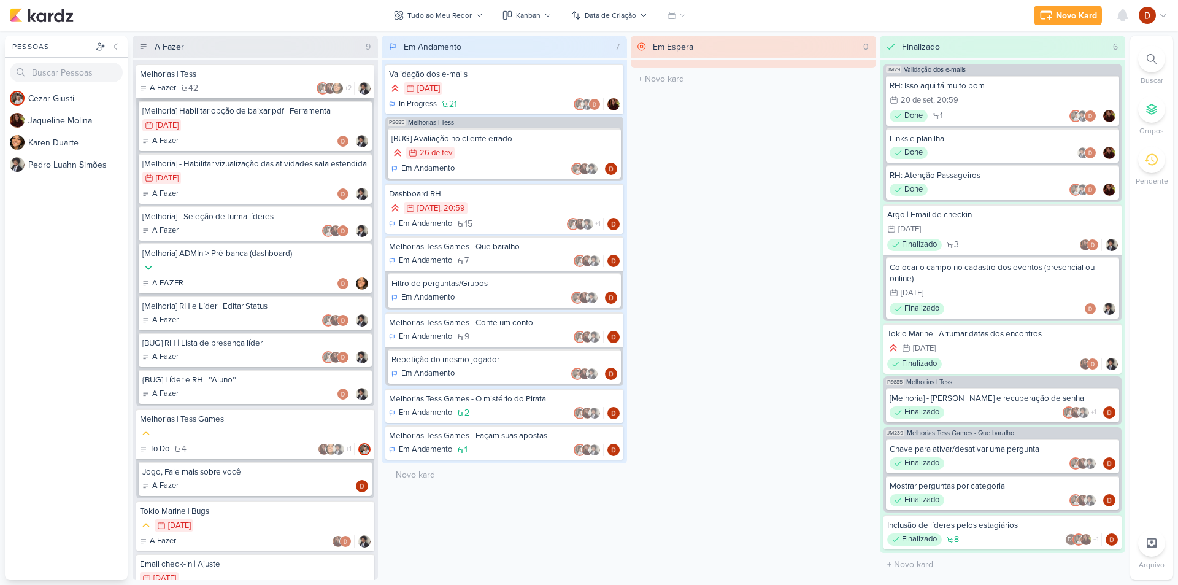
click at [223, 86] on div "A Fazer 42 +2" at bounding box center [255, 88] width 231 height 12
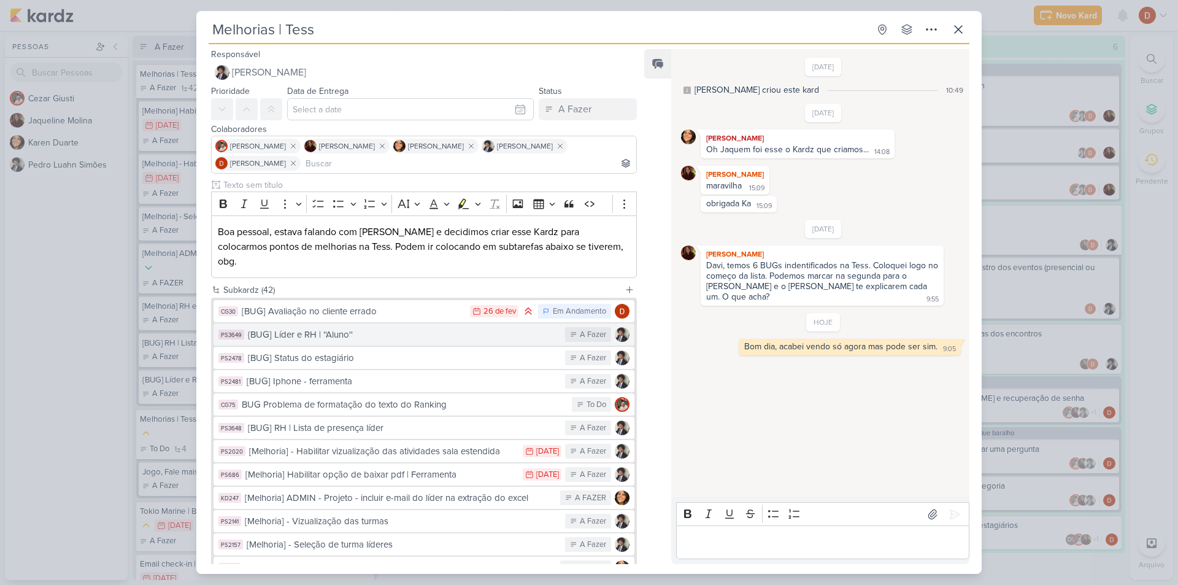
click at [368, 328] on div "{BUG] Líder e RH | ''Aluno''" at bounding box center [403, 335] width 311 height 14
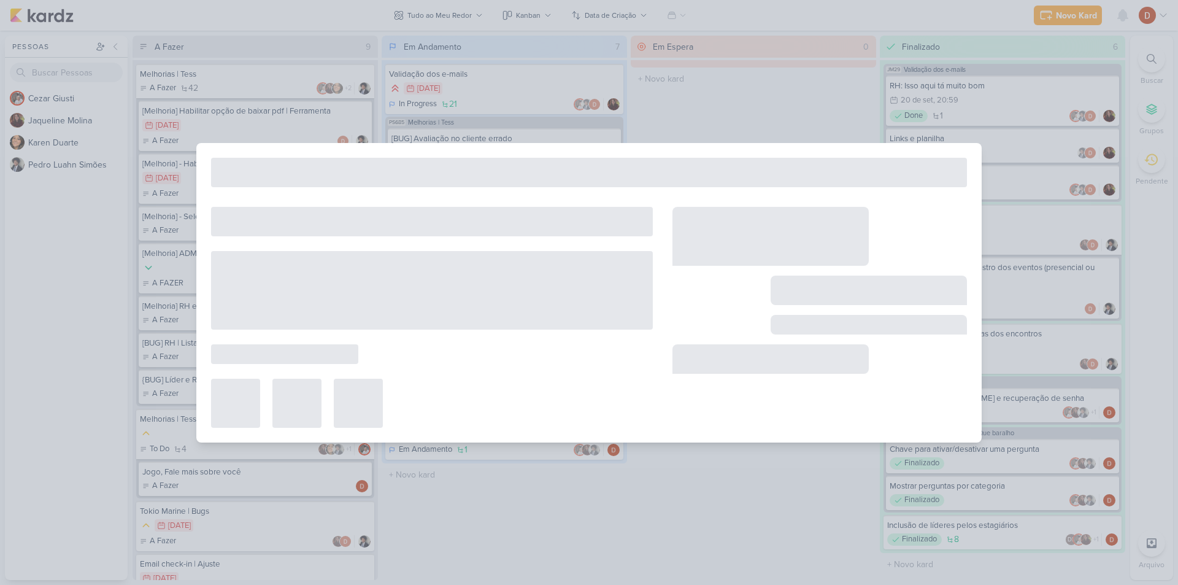
type input "{BUG] Líder e RH | ''Aluno''"
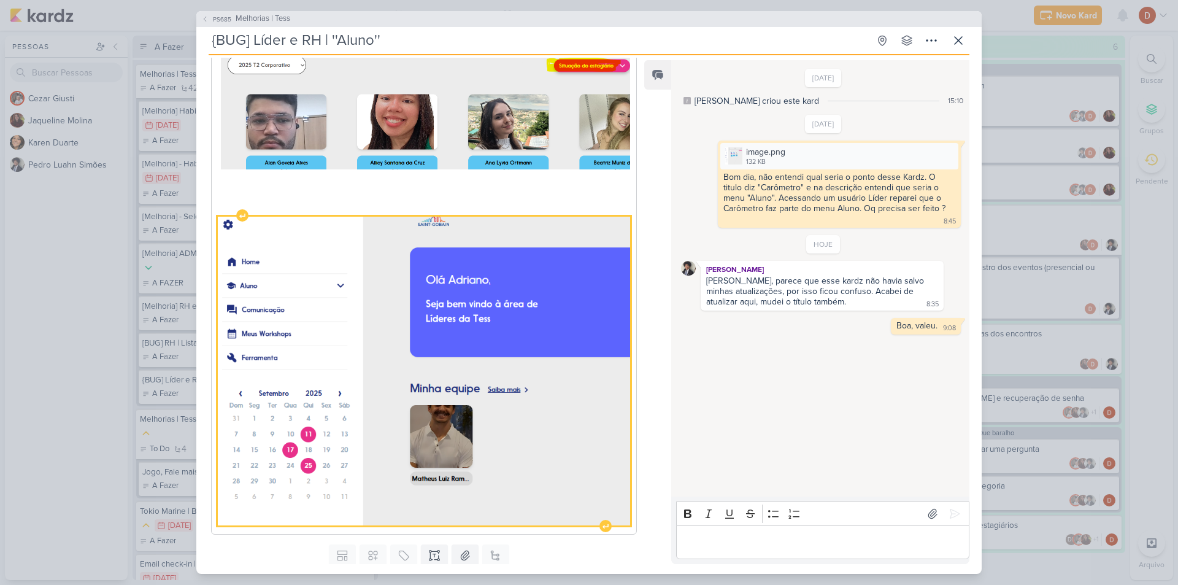
scroll to position [577, 0]
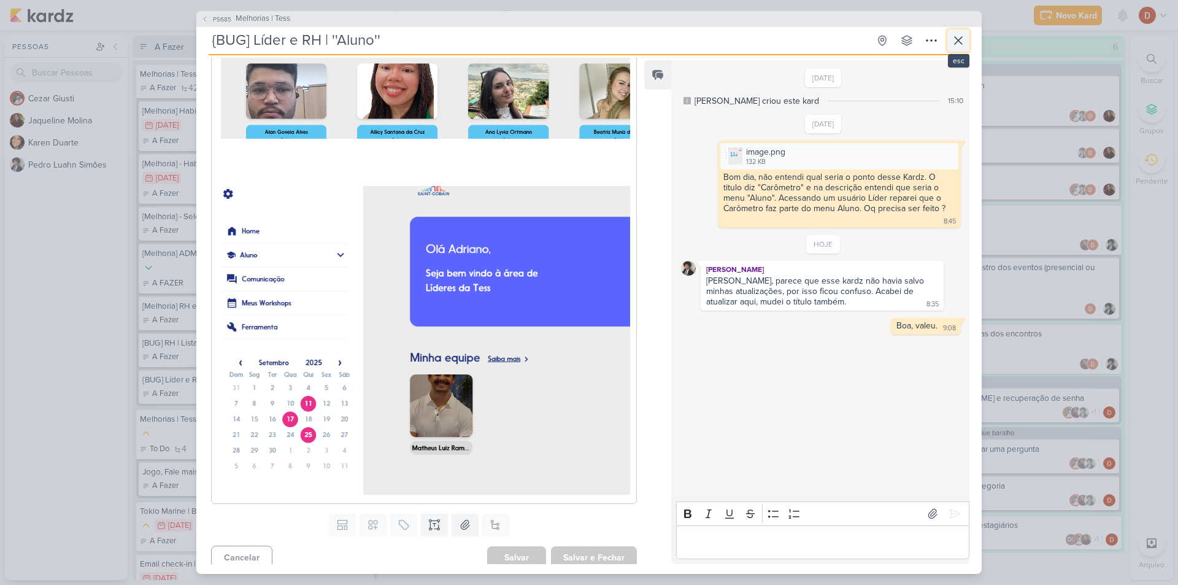
click at [957, 34] on icon at bounding box center [958, 40] width 15 height 15
